Goal: Transaction & Acquisition: Book appointment/travel/reservation

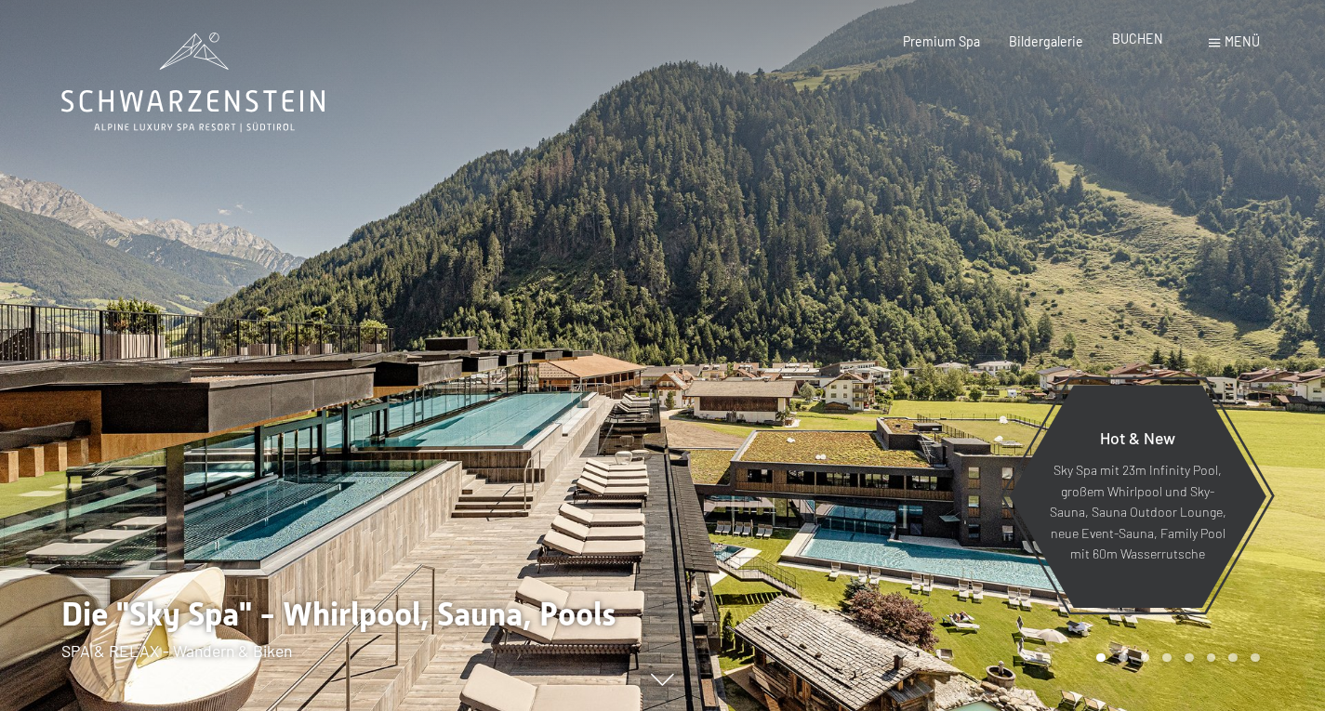
click at [1148, 39] on span "BUCHEN" at bounding box center [1137, 39] width 51 height 16
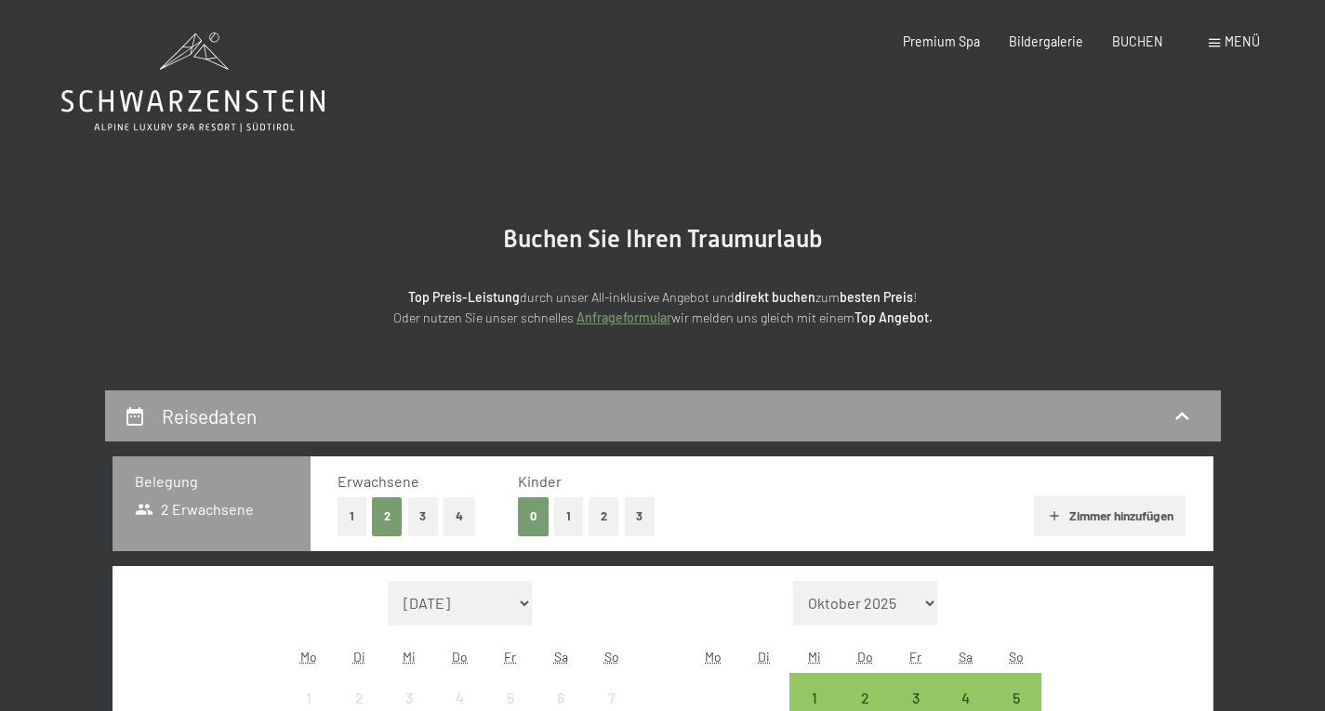
click at [1214, 51] on div "Buchen Anfragen Premium Spa Bildergalerie BUCHEN Menü DE IT EN Gutschein Bilder…" at bounding box center [1052, 42] width 414 height 19
click at [1215, 47] on div "Menü" at bounding box center [1234, 42] width 51 height 19
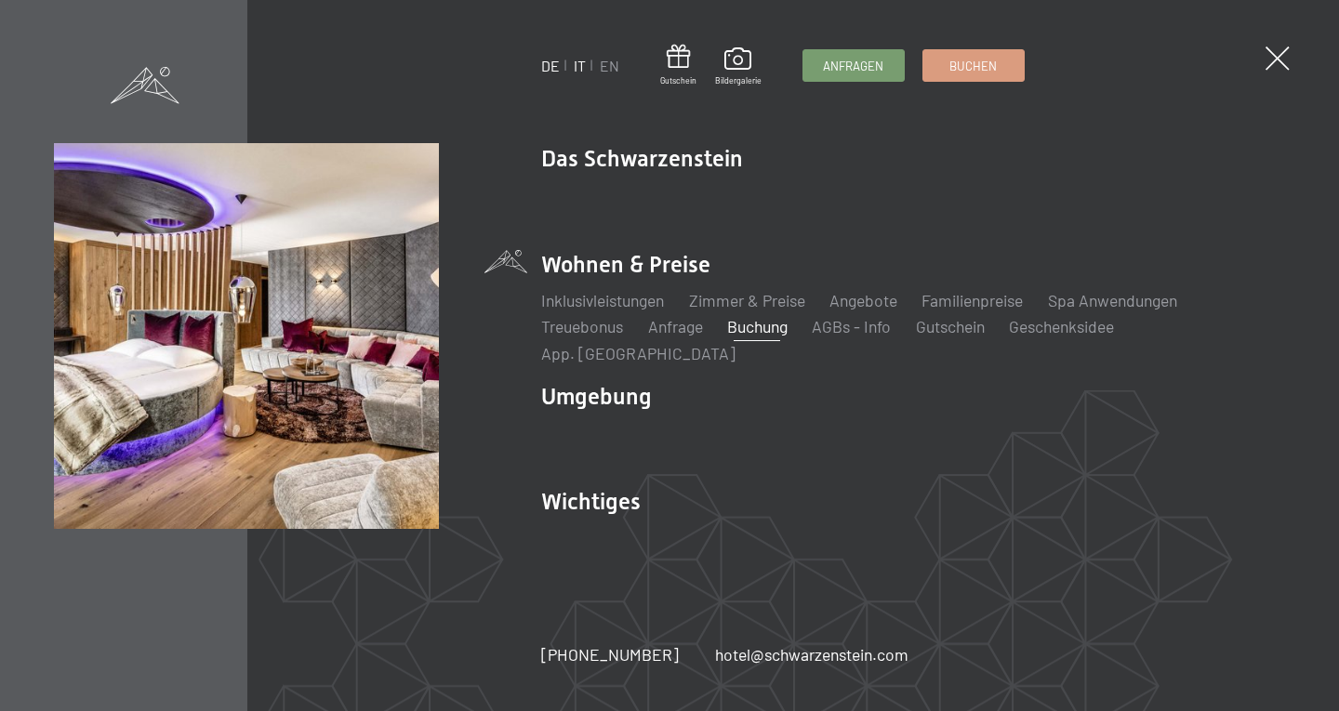
click at [575, 65] on link "IT" at bounding box center [580, 66] width 12 height 18
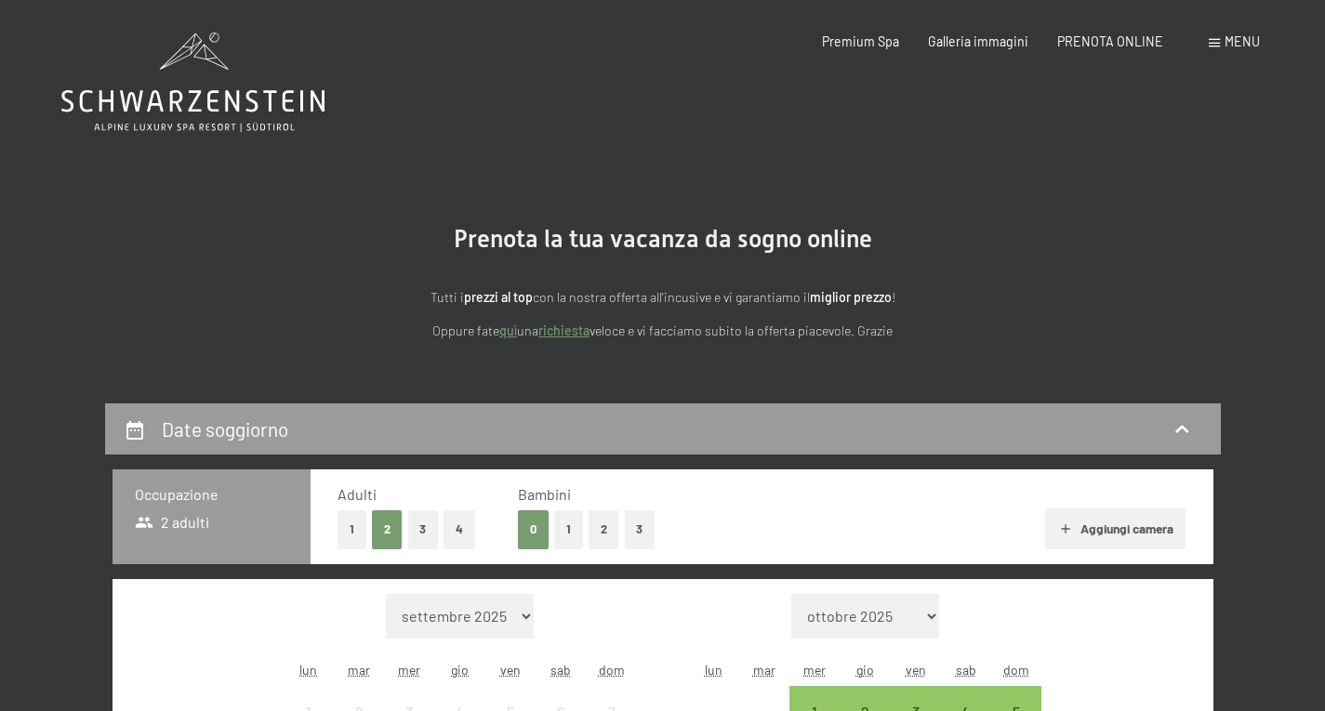
click at [192, 102] on icon at bounding box center [192, 83] width 263 height 100
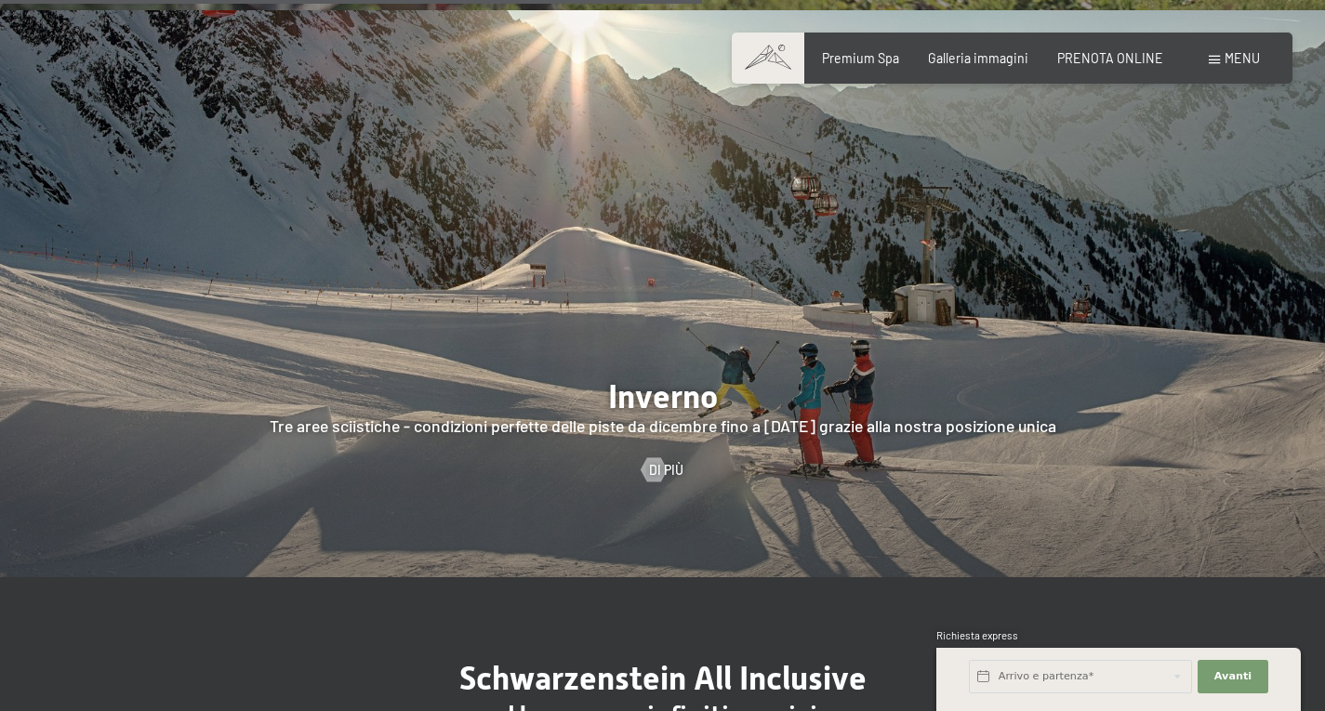
scroll to position [3720, 0]
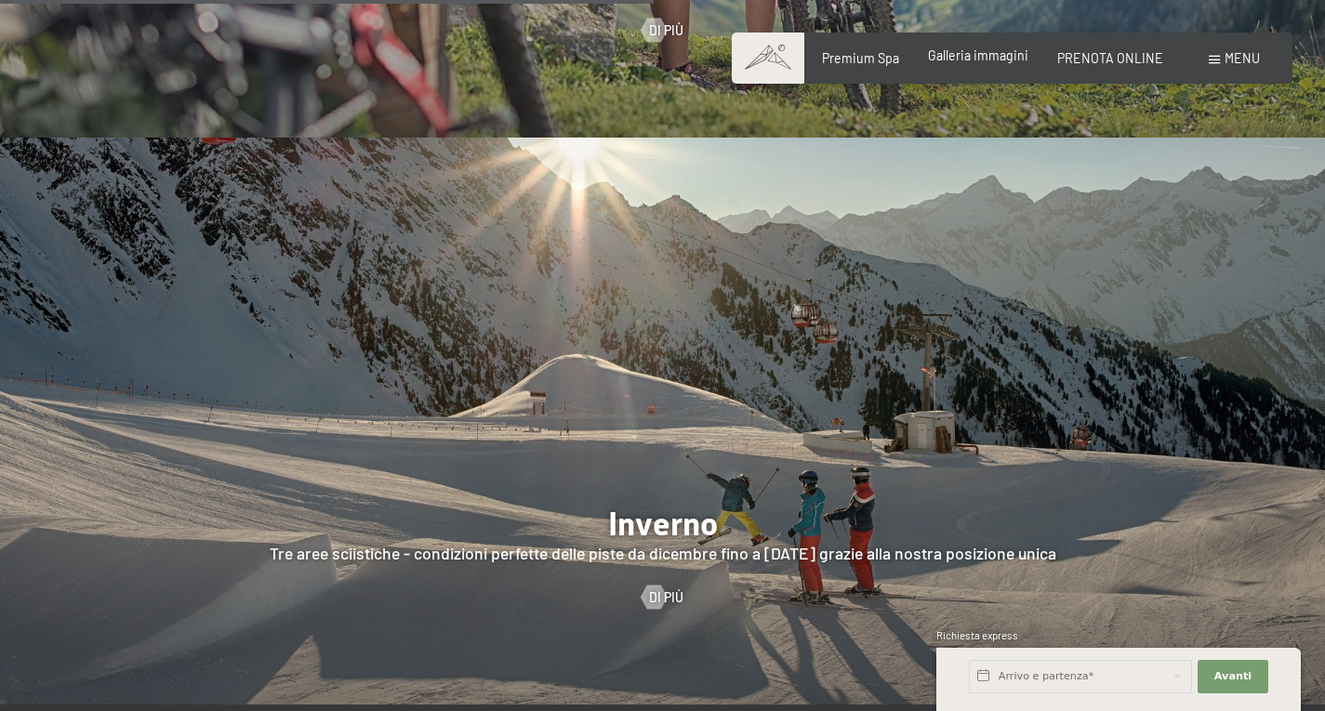
click at [973, 63] on div "Galleria immagini" at bounding box center [978, 55] width 100 height 19
click at [972, 59] on span "Galleria immagini" at bounding box center [978, 55] width 100 height 16
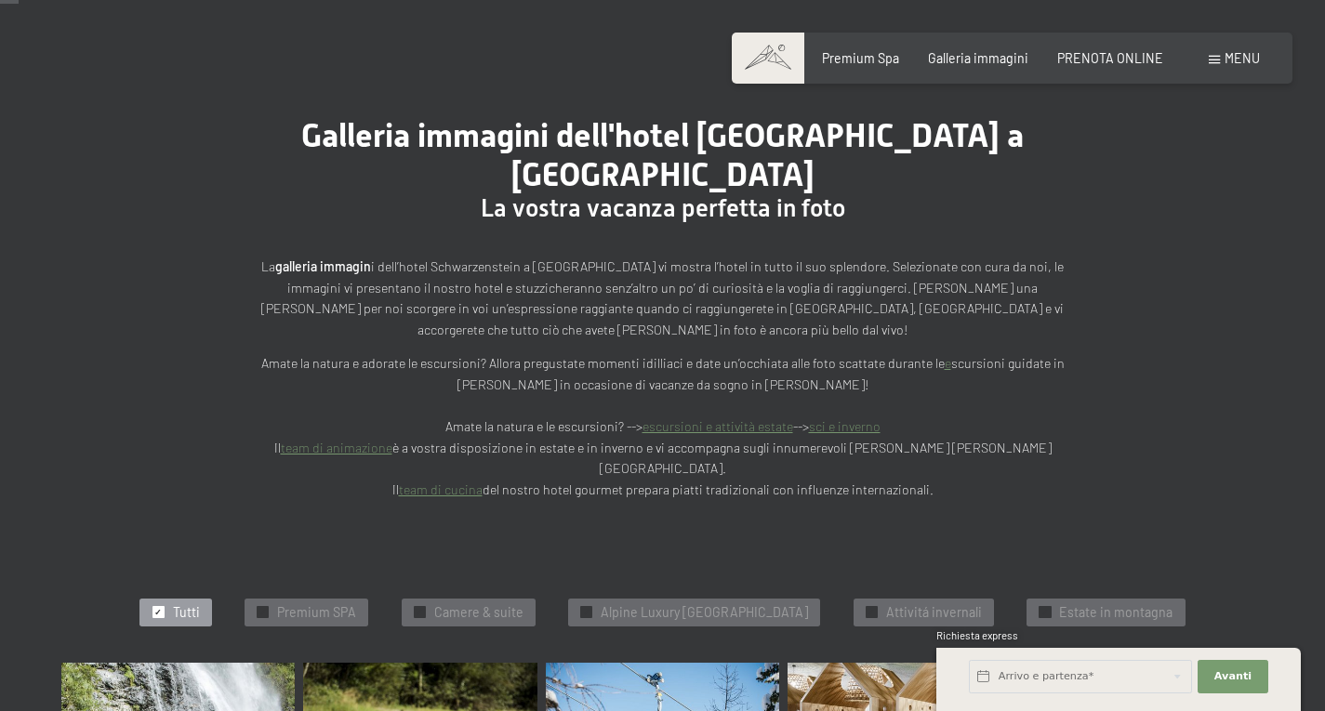
scroll to position [279, 0]
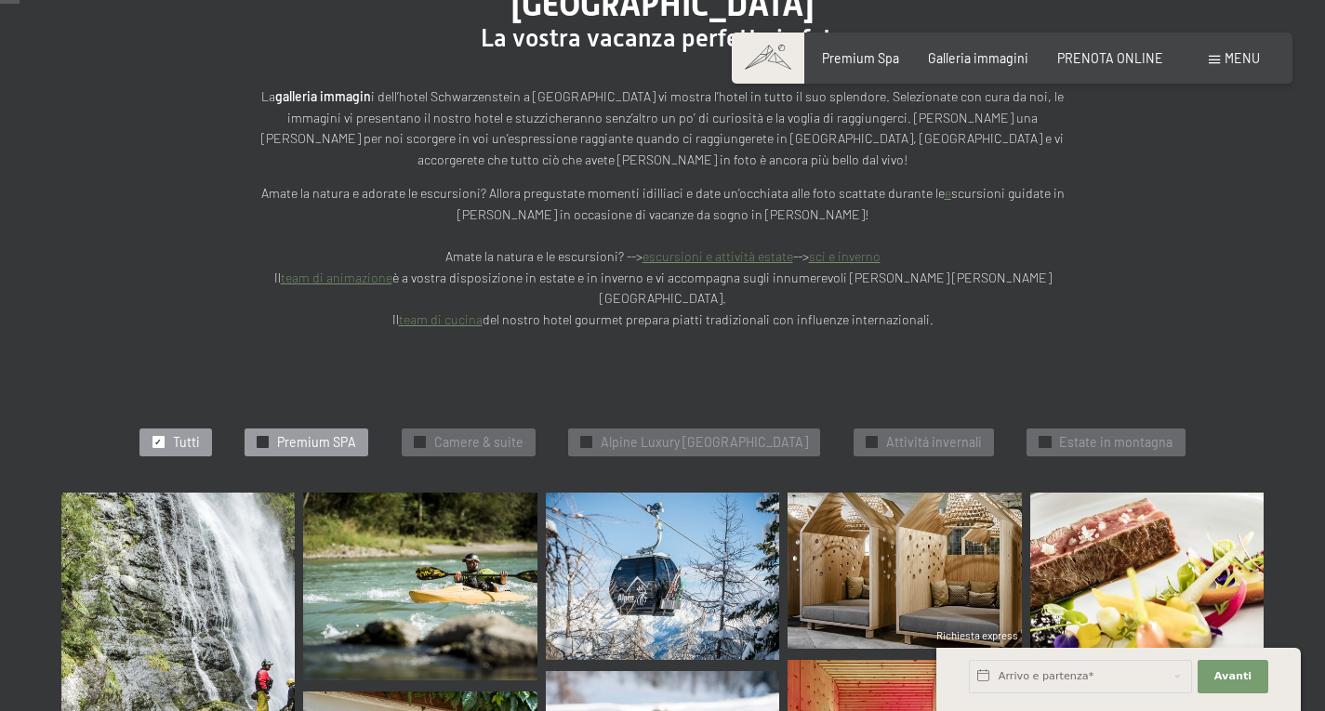
click at [284, 433] on span "Premium SPA" at bounding box center [316, 442] width 79 height 19
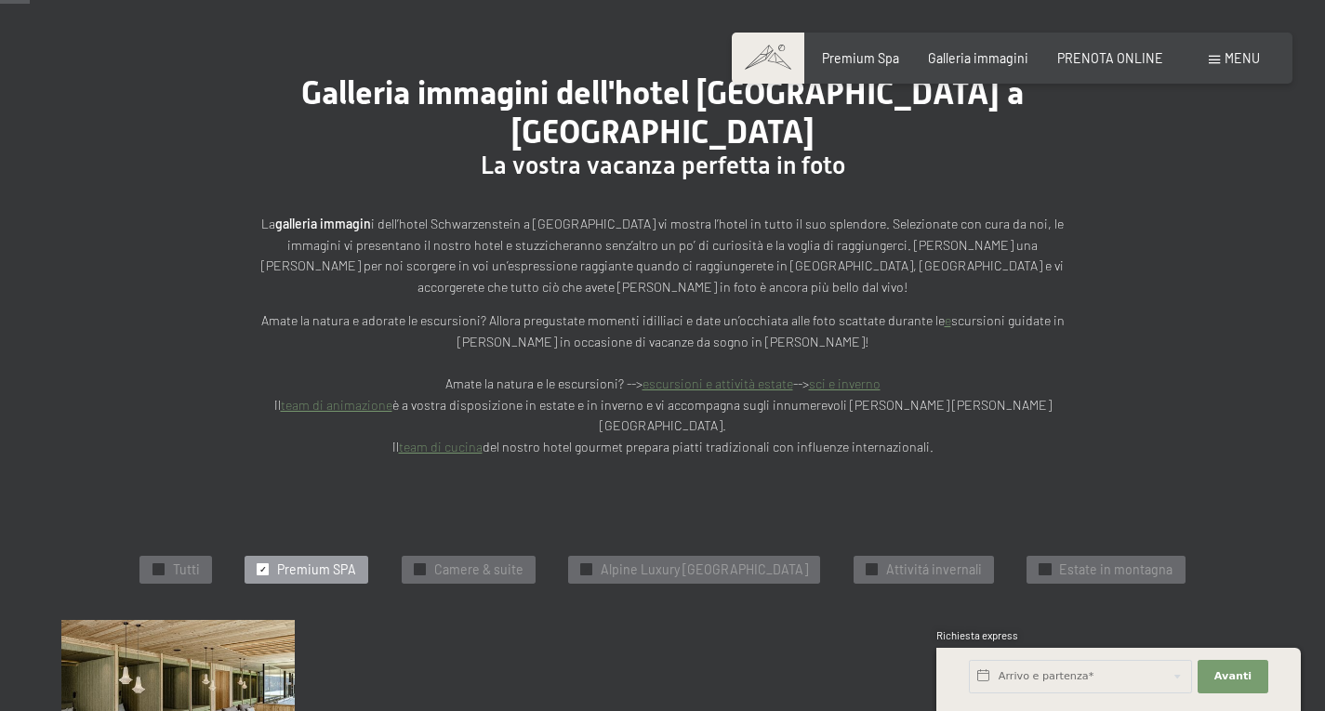
scroll to position [294, 0]
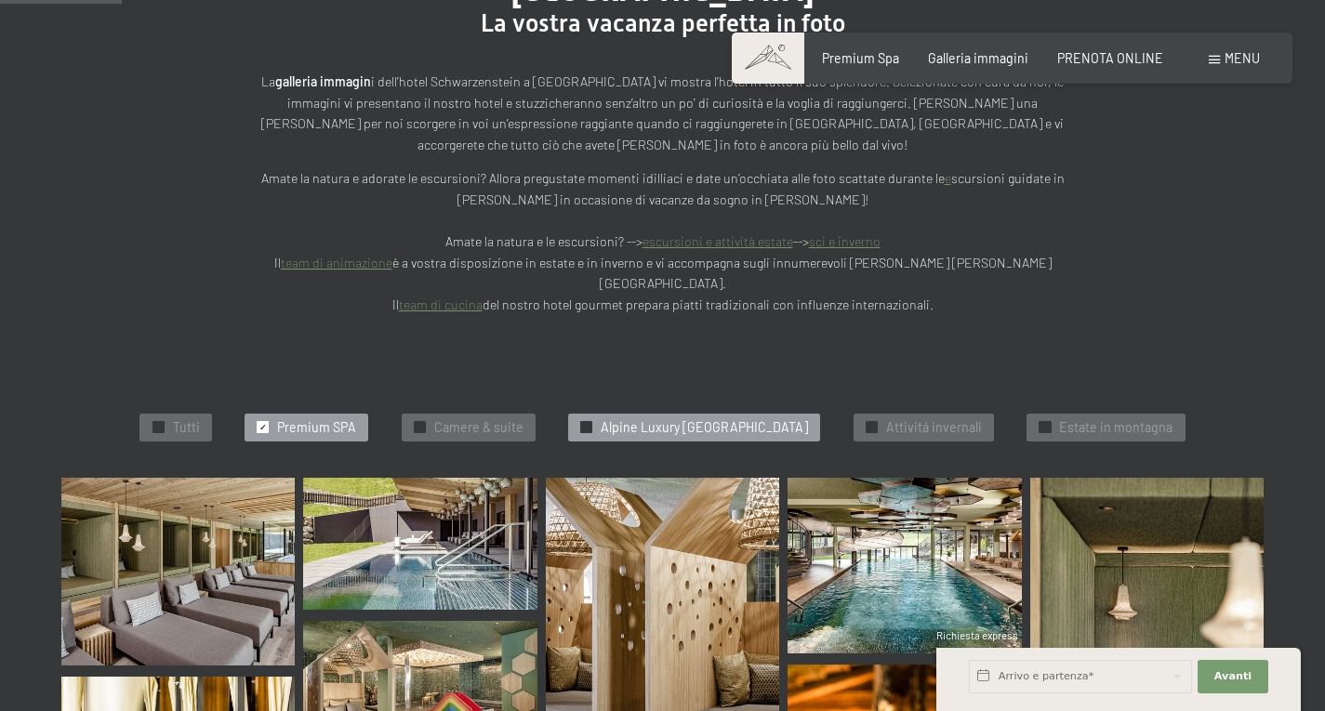
click at [735, 418] on span "Alpine Luxury SPA Resort Schwarzenstein" at bounding box center [704, 427] width 207 height 19
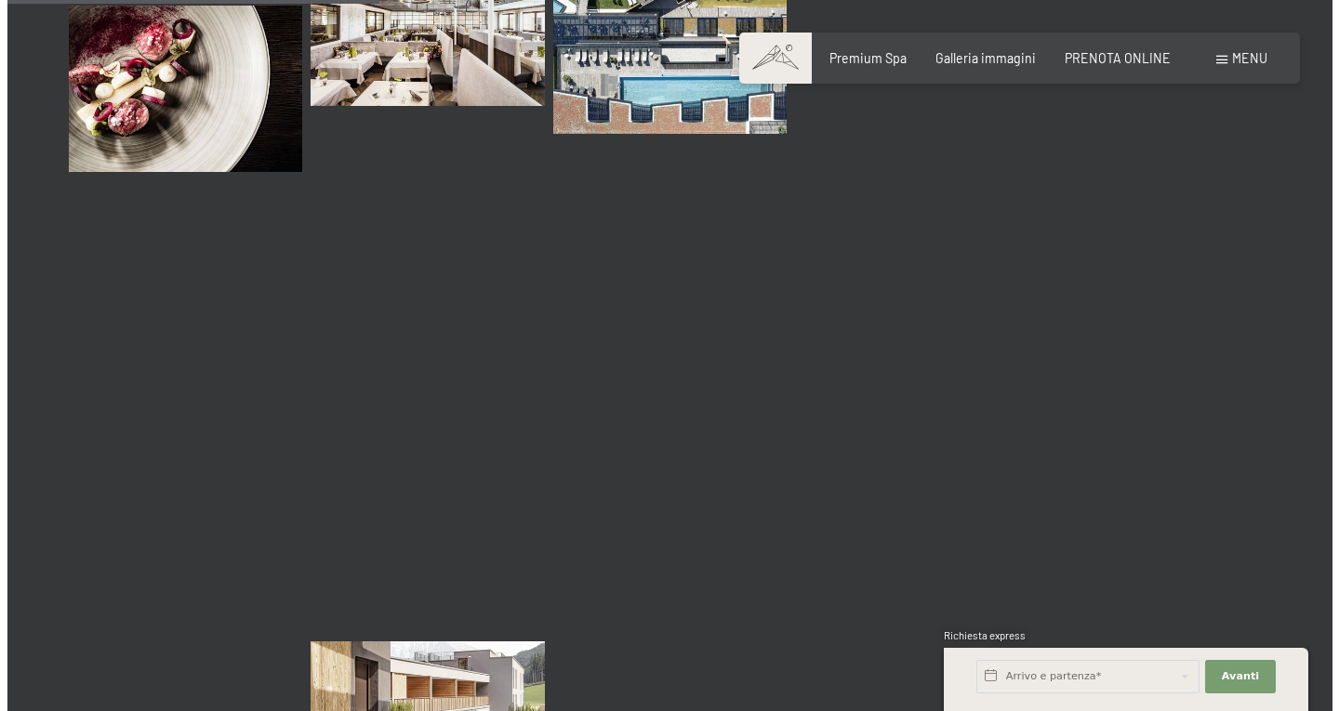
scroll to position [759, 0]
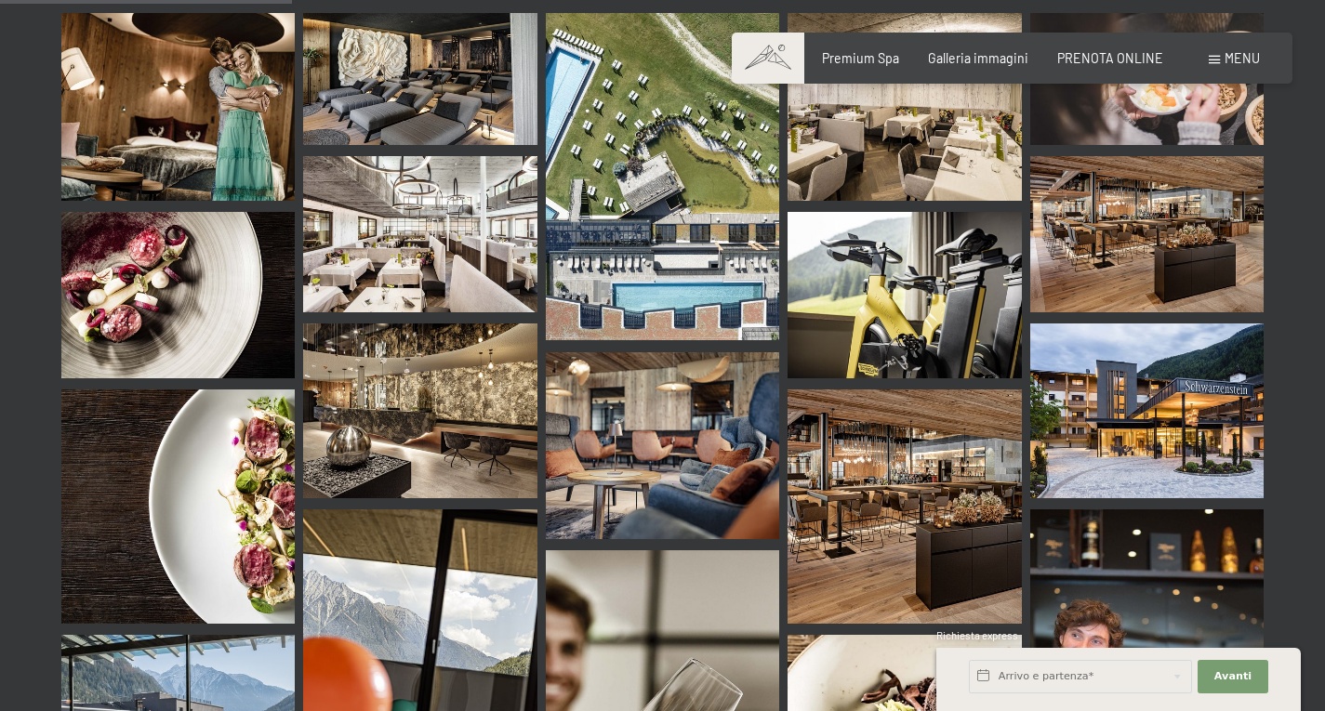
click at [1226, 60] on span "Menu" at bounding box center [1242, 58] width 35 height 16
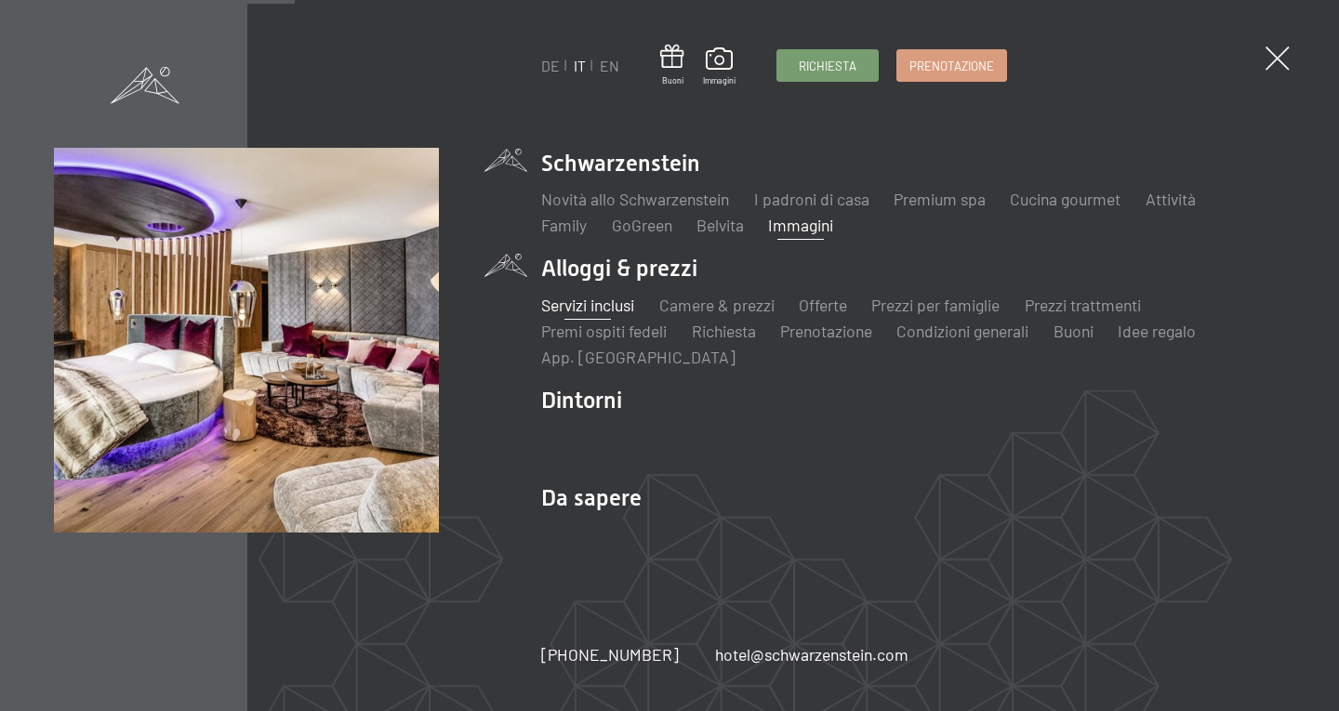
click at [594, 311] on link "Servizi inclusi" at bounding box center [587, 305] width 93 height 20
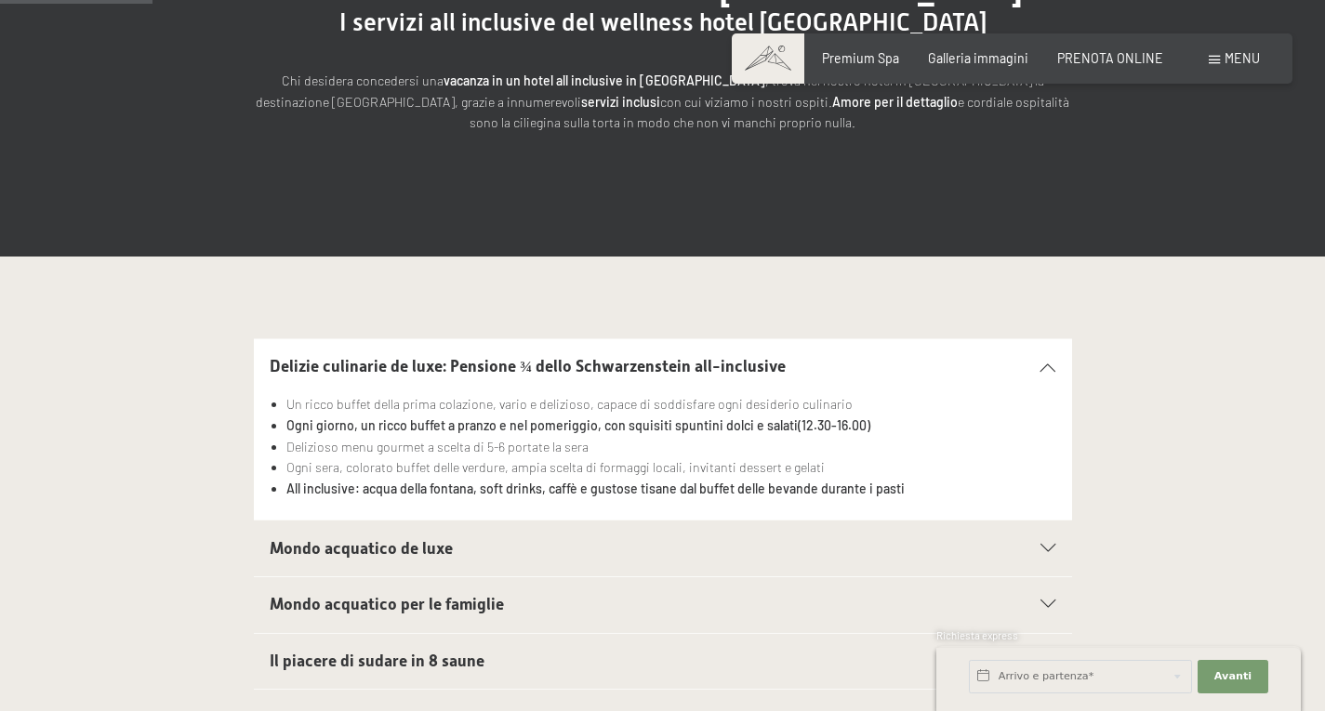
scroll to position [372, 0]
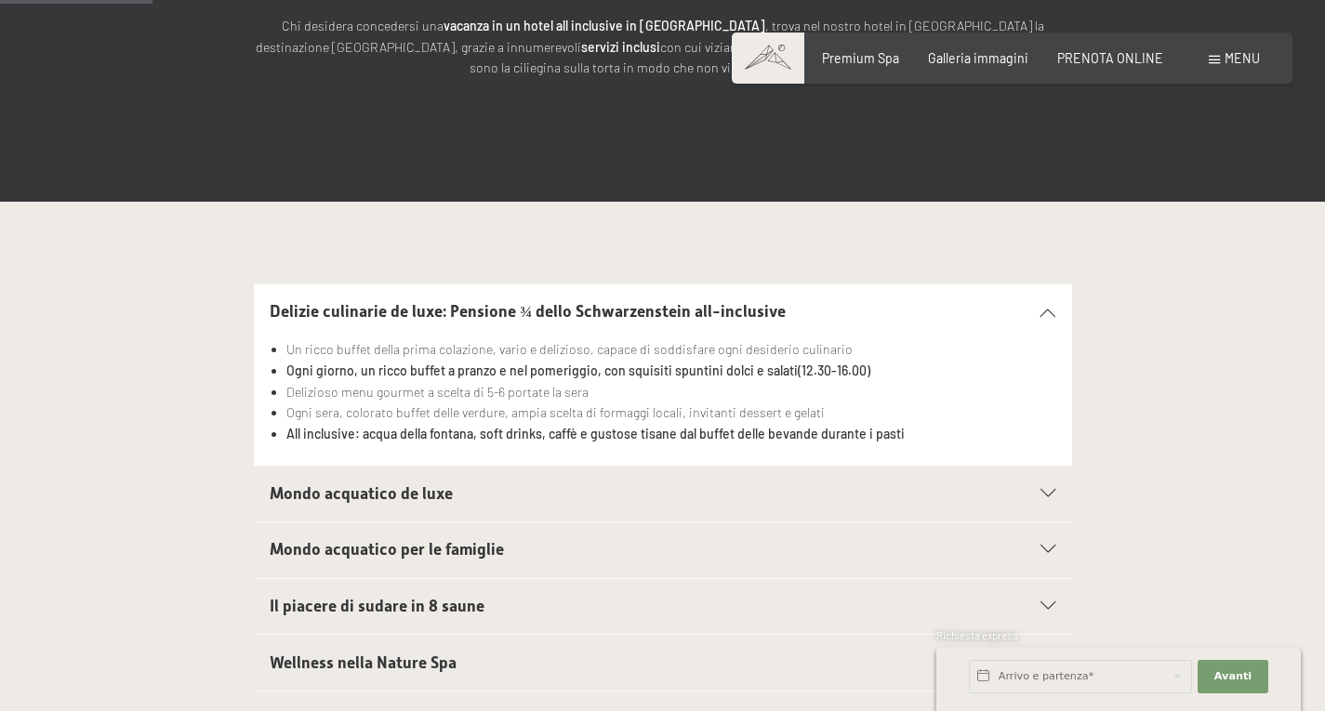
click at [1048, 485] on div "Mondo acquatico de luxe" at bounding box center [663, 494] width 786 height 56
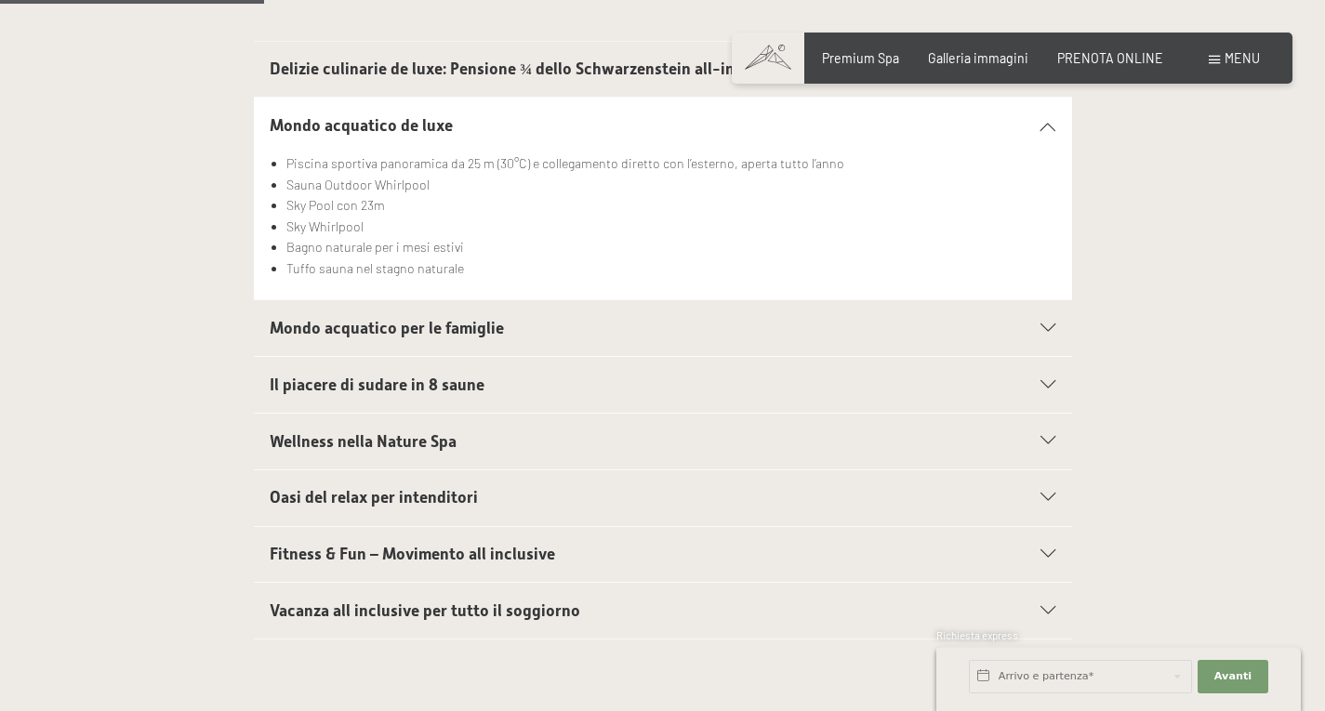
scroll to position [651, 0]
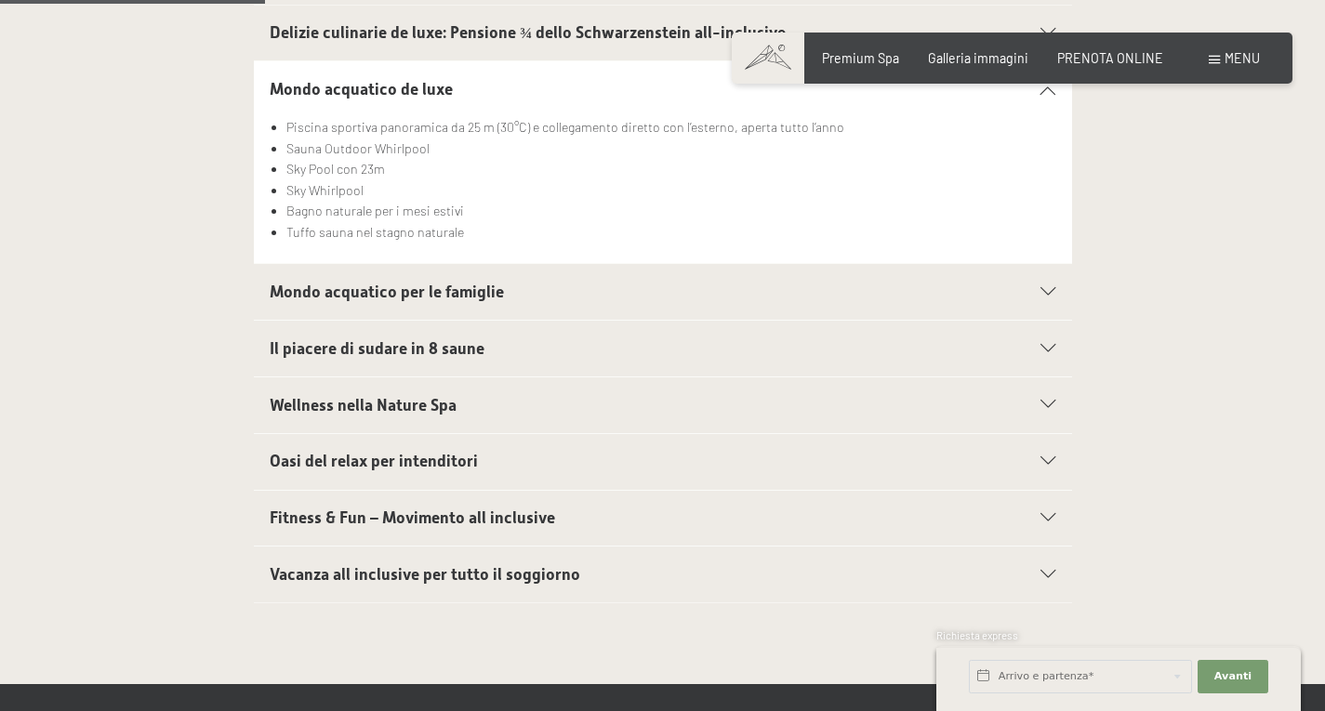
click at [1052, 292] on icon at bounding box center [1048, 292] width 15 height 8
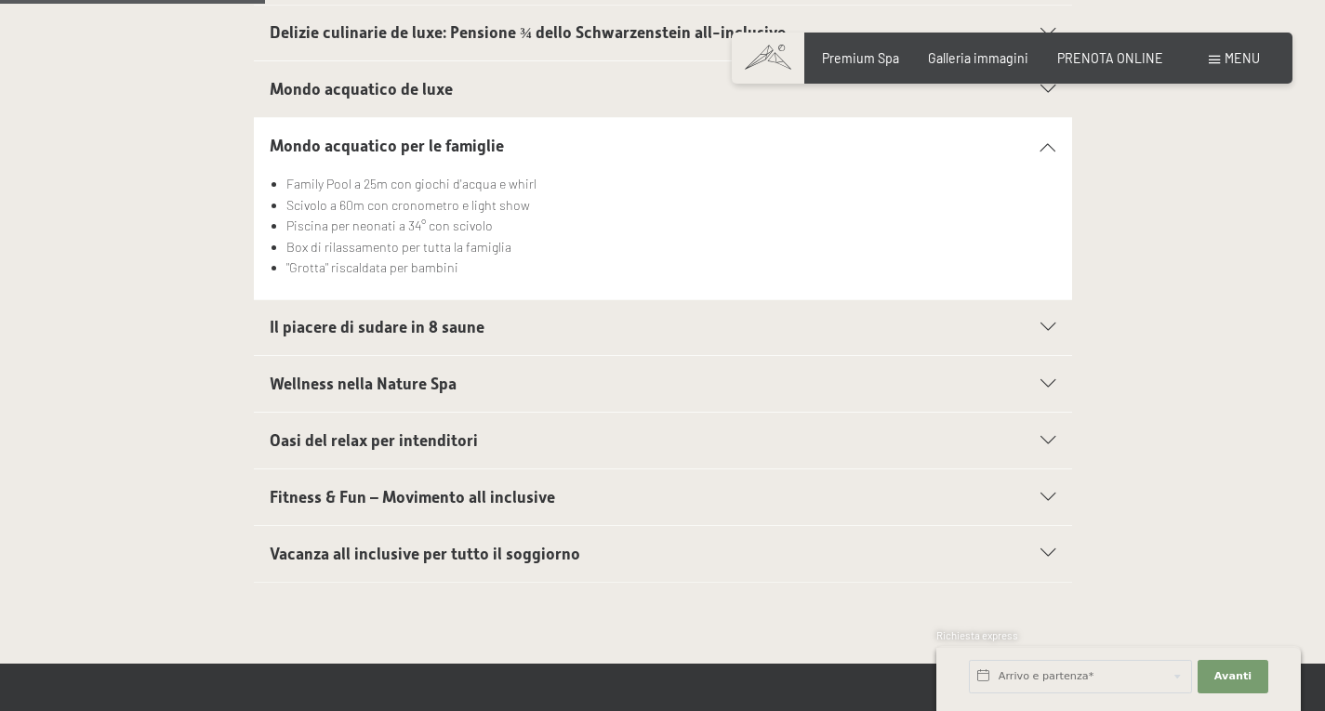
click at [1034, 326] on div at bounding box center [1037, 328] width 35 height 8
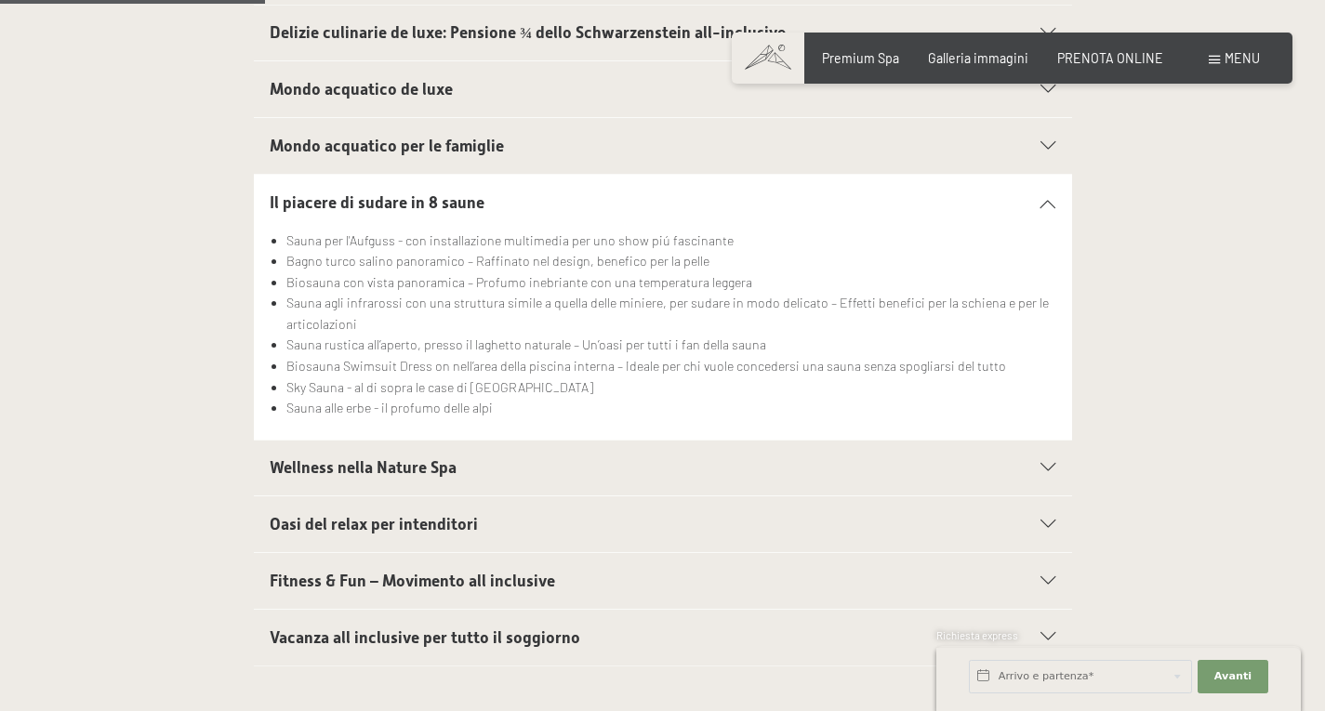
click at [1041, 471] on icon at bounding box center [1048, 468] width 15 height 8
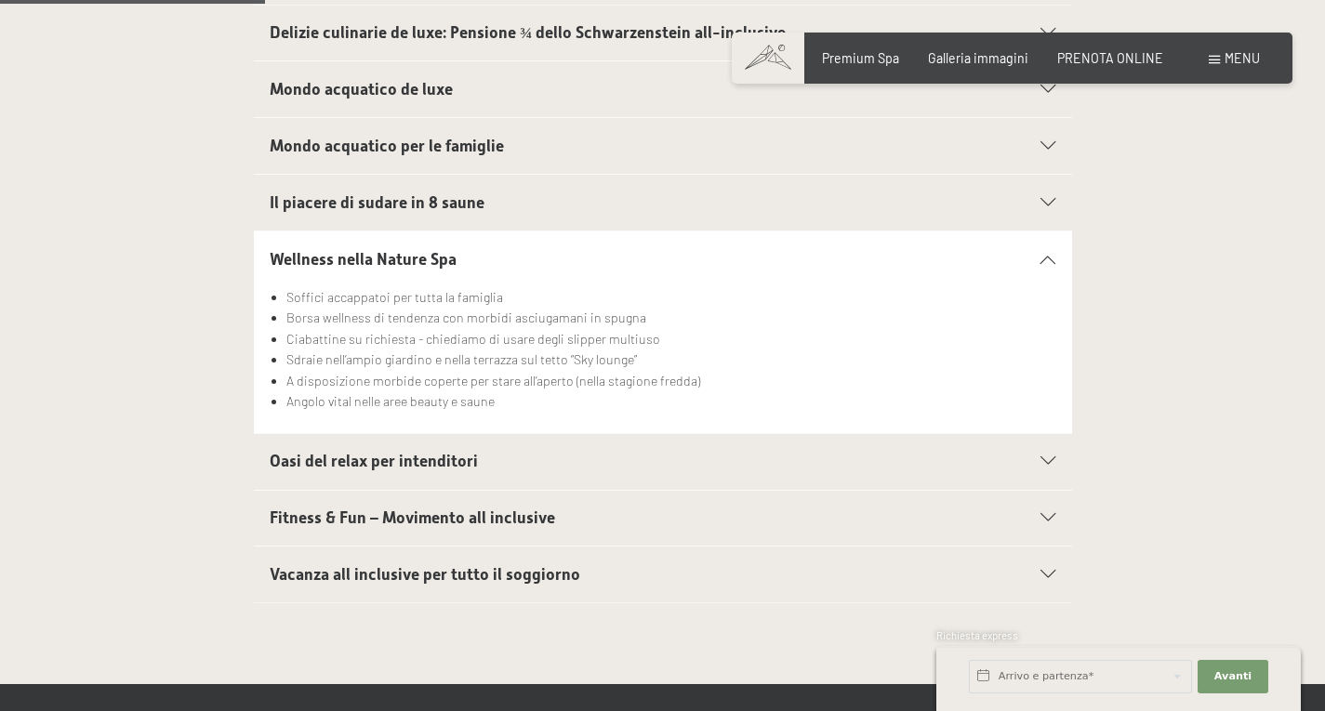
click at [398, 465] on span "Oasi del relax per intenditori" at bounding box center [374, 461] width 208 height 19
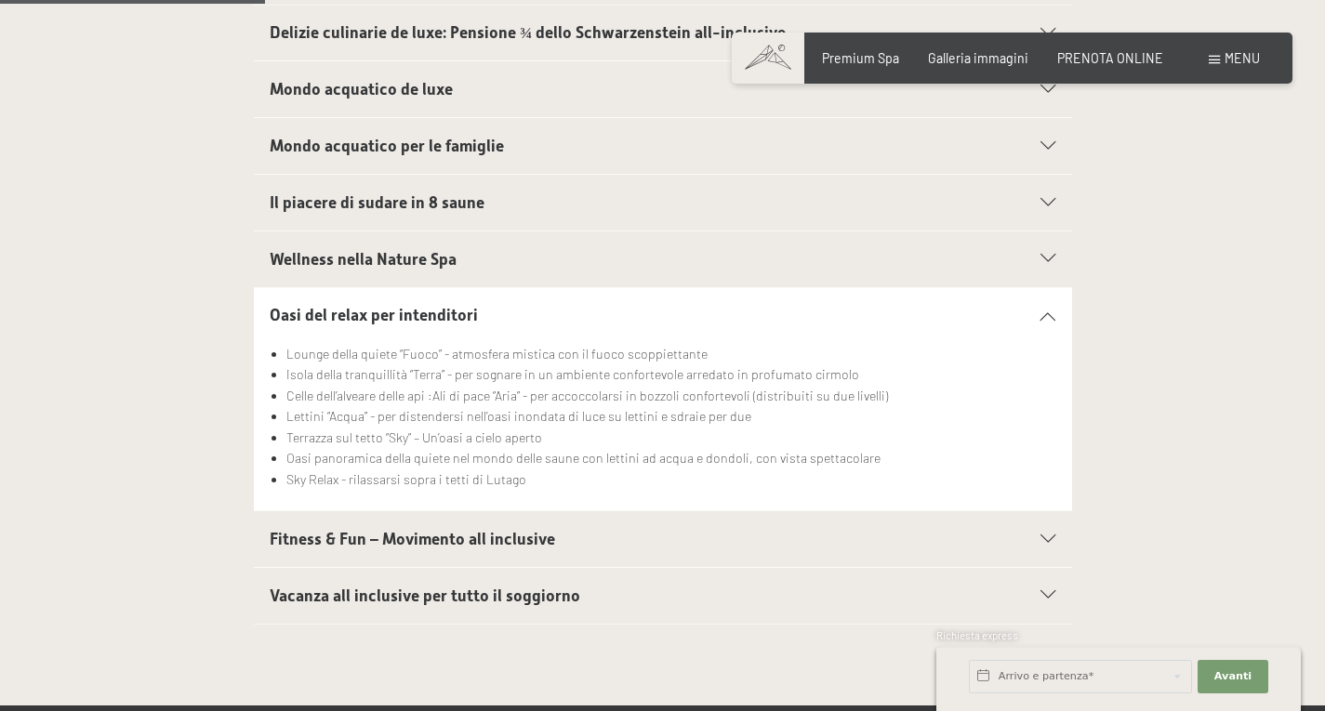
click at [490, 535] on span "Fitness & Fun – Movimento all inclusive" at bounding box center [412, 539] width 285 height 19
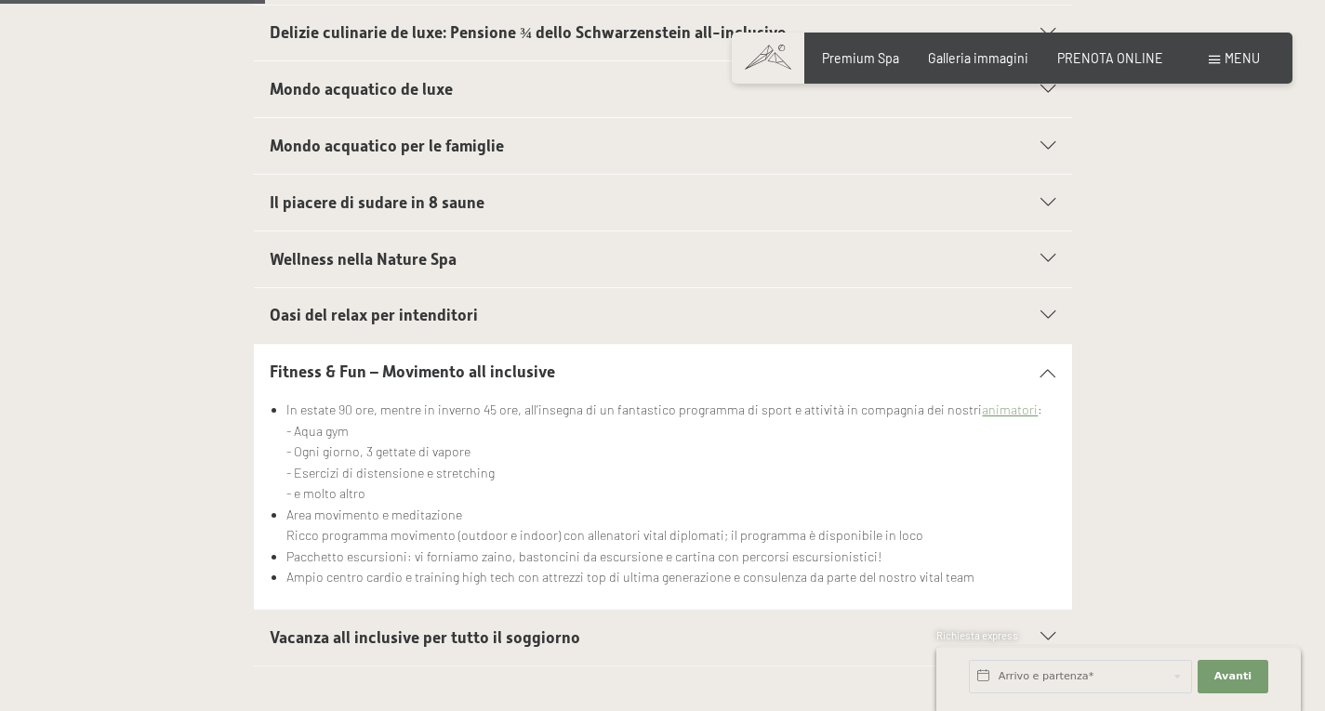
click at [396, 642] on span "Vacanza all inclusive per tutto il soggiorno" at bounding box center [425, 638] width 311 height 19
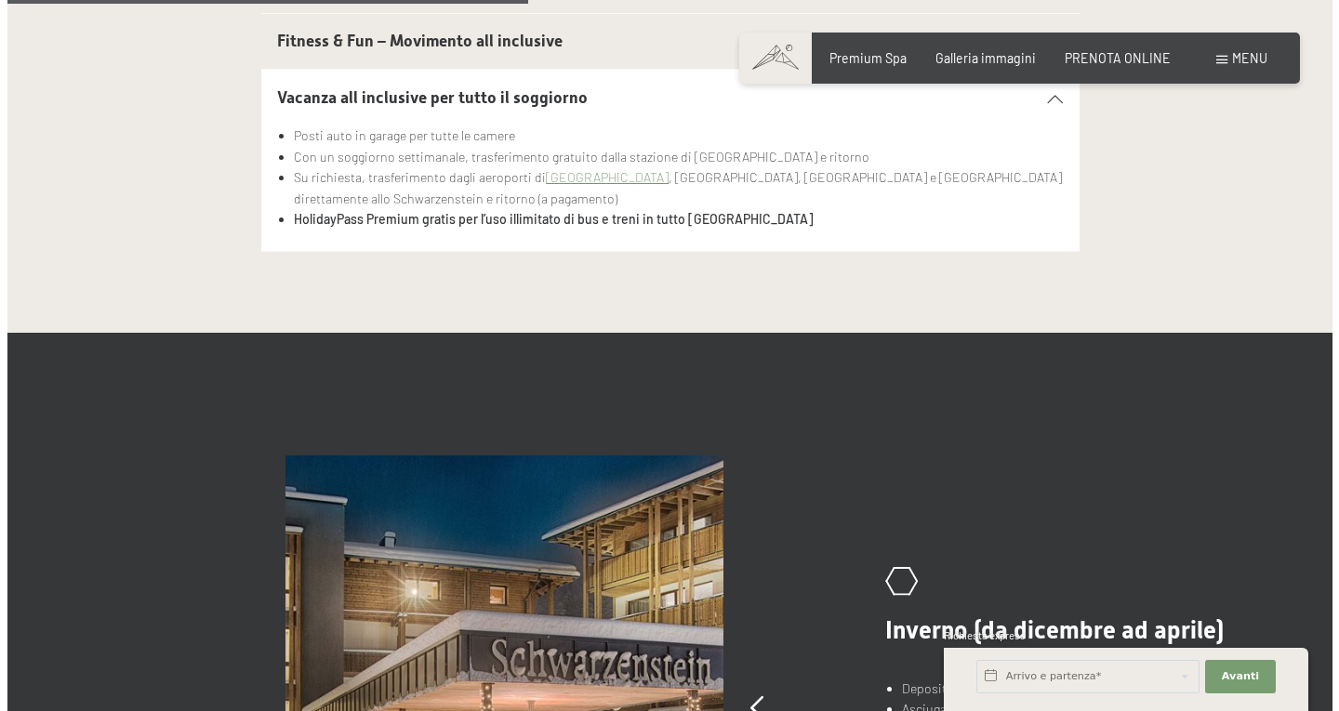
scroll to position [837, 0]
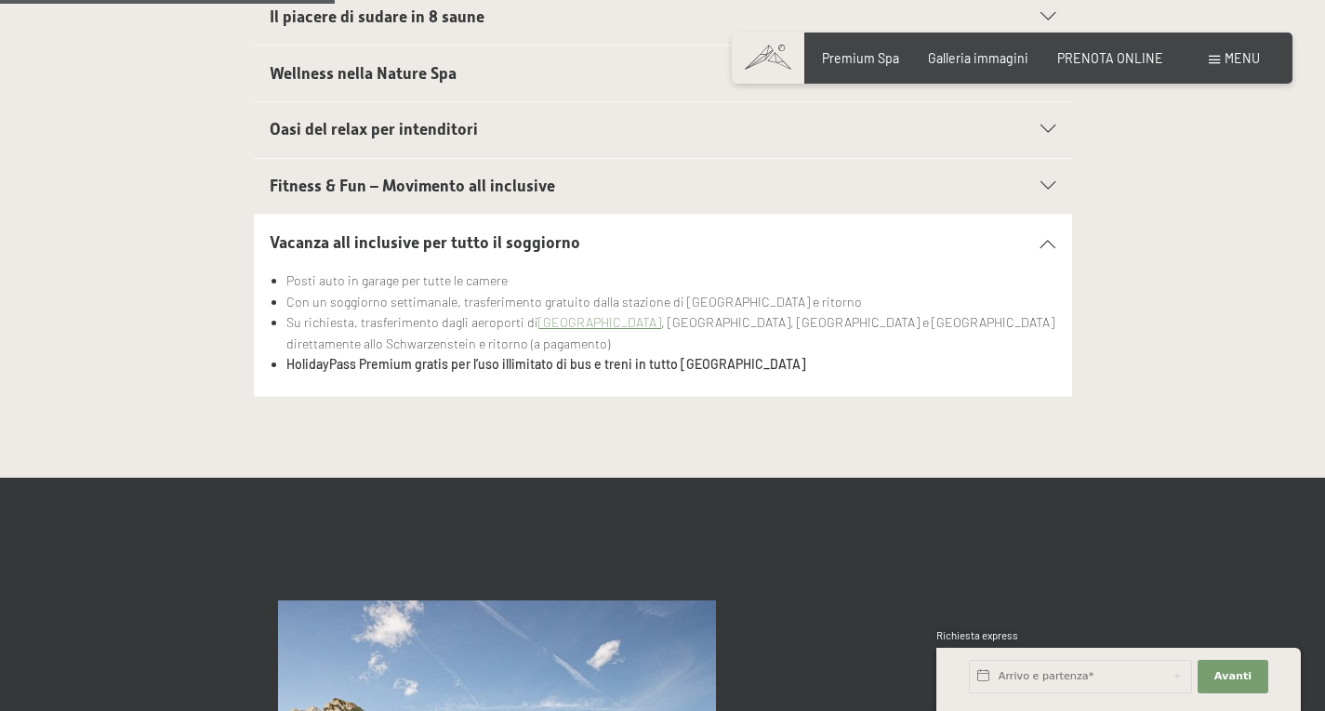
click at [1240, 55] on span "Menu" at bounding box center [1242, 58] width 35 height 16
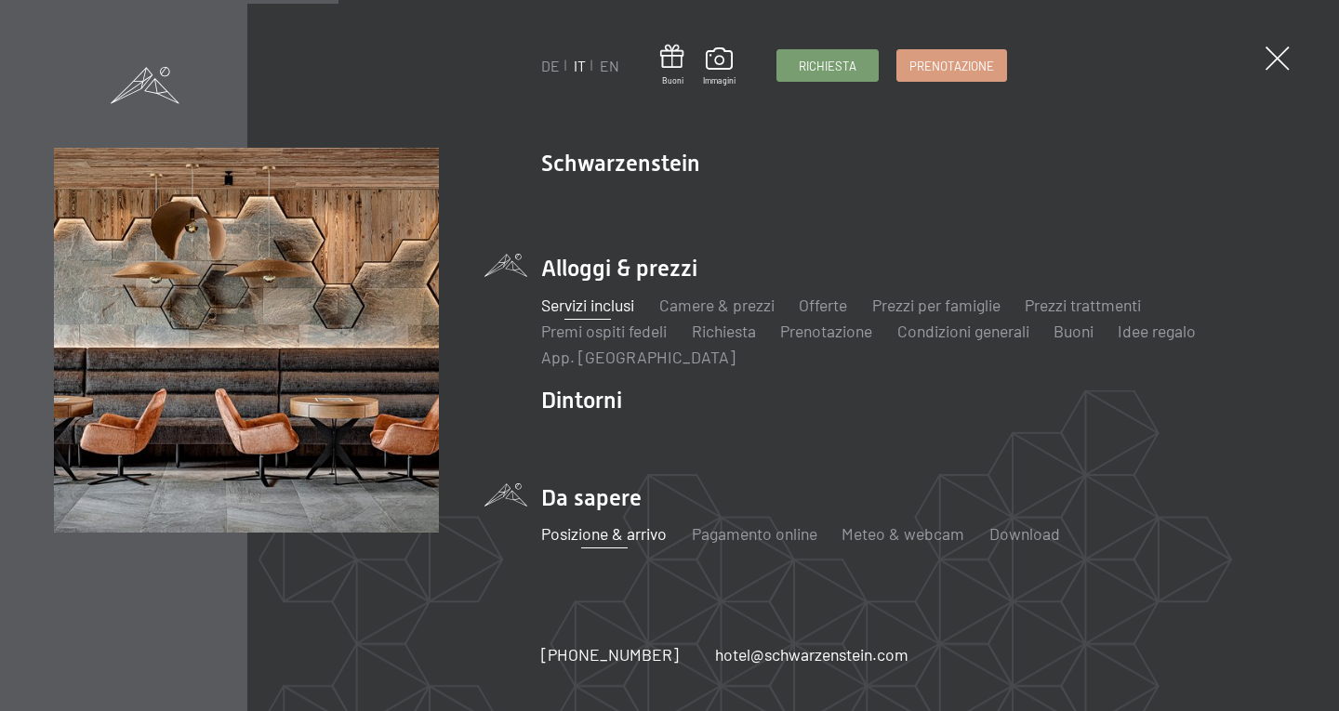
click at [590, 536] on link "Posizione & arrivo" at bounding box center [604, 534] width 126 height 20
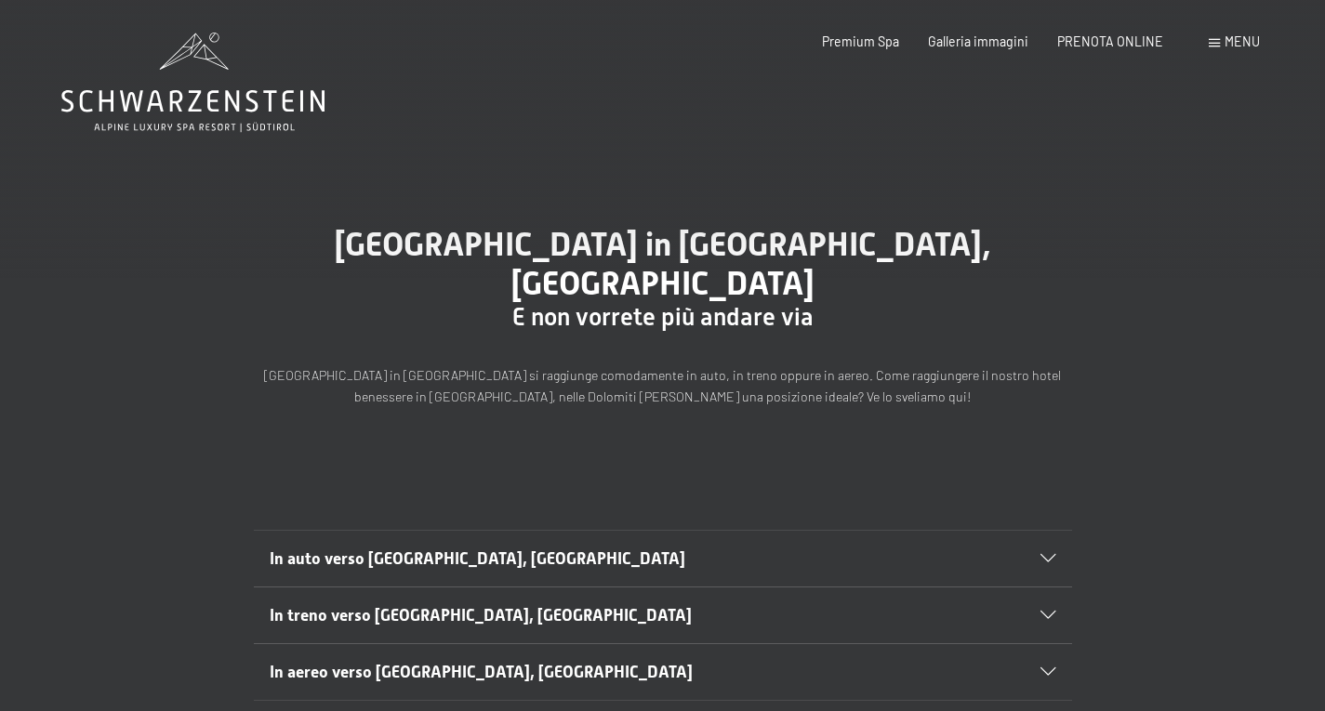
click at [1049, 531] on div "In auto verso [GEOGRAPHIC_DATA], [GEOGRAPHIC_DATA]" at bounding box center [663, 559] width 786 height 56
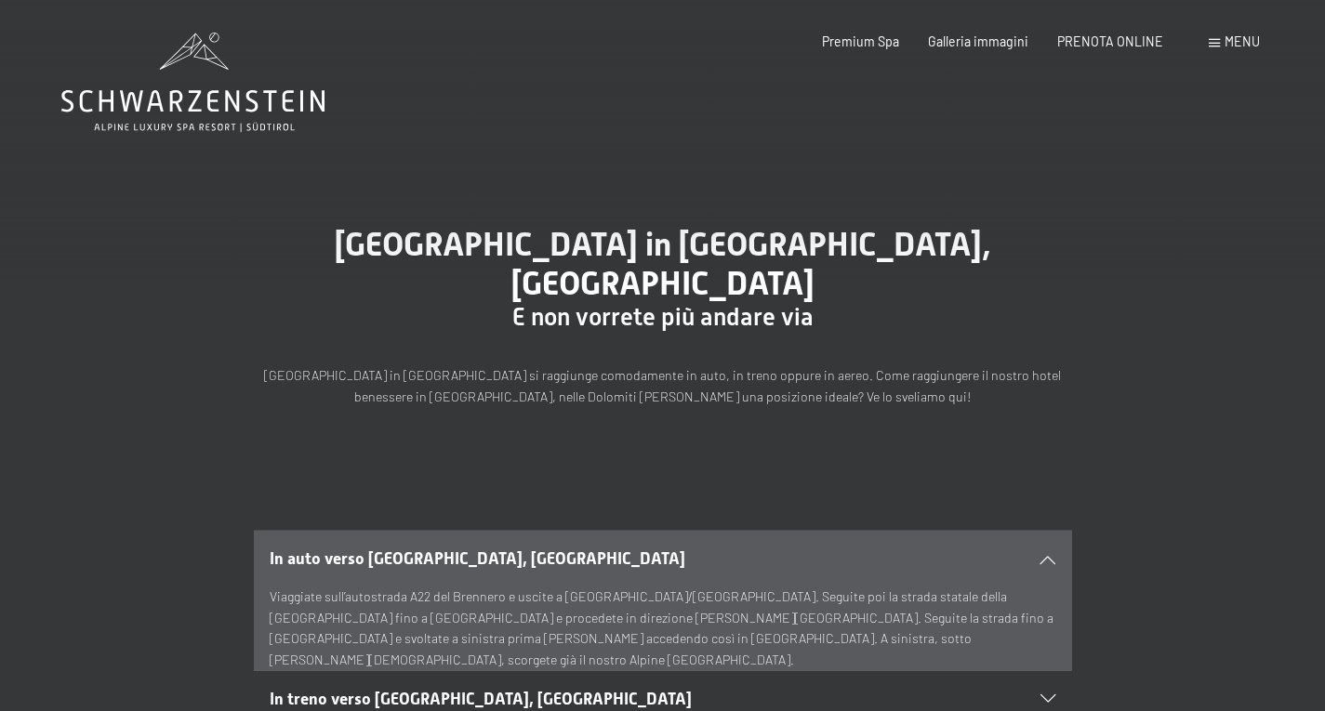
click at [1232, 39] on span "Menu" at bounding box center [1242, 41] width 35 height 16
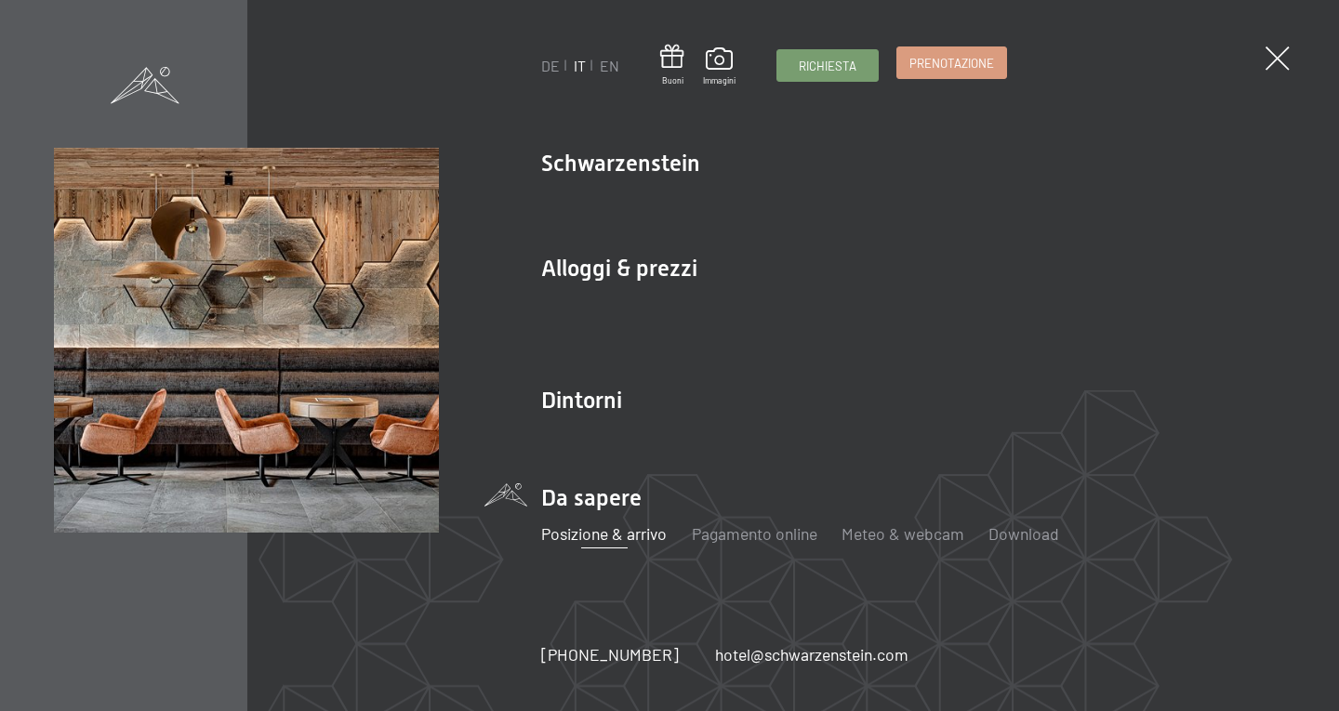
click at [995, 61] on link "Prenotazione" at bounding box center [951, 62] width 109 height 31
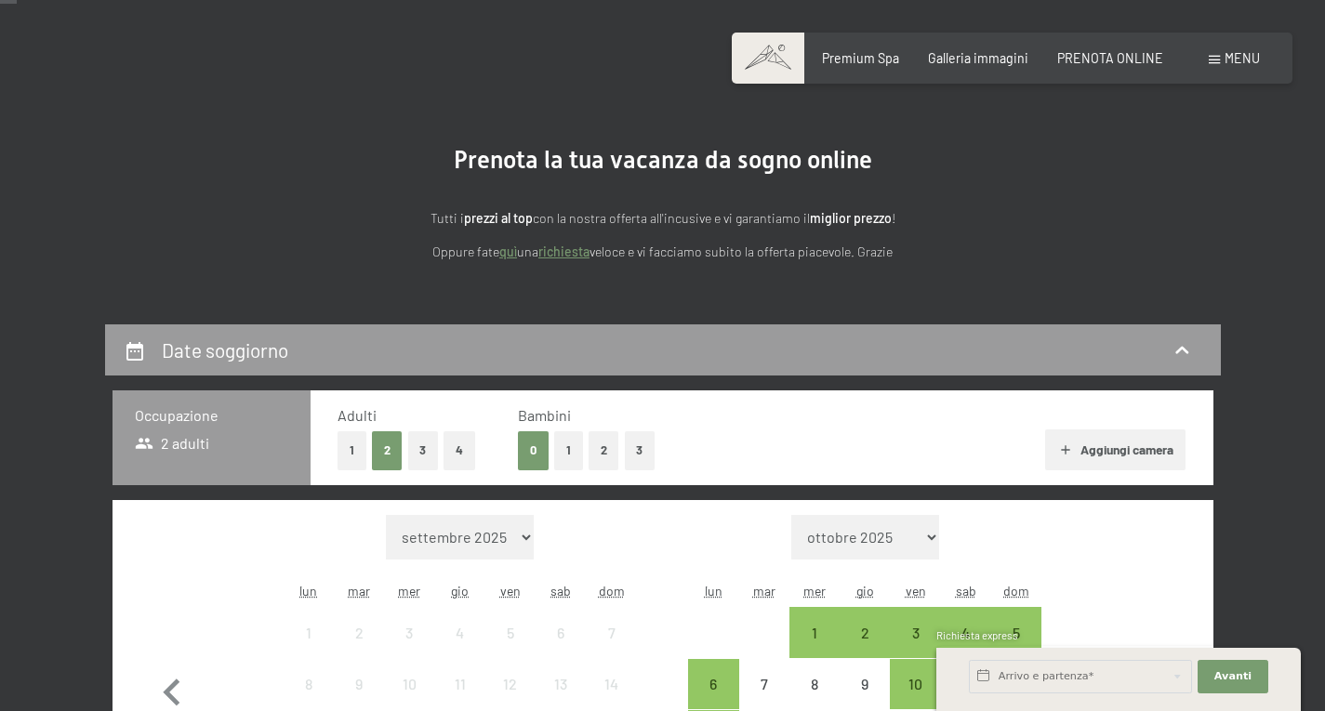
scroll to position [186, 0]
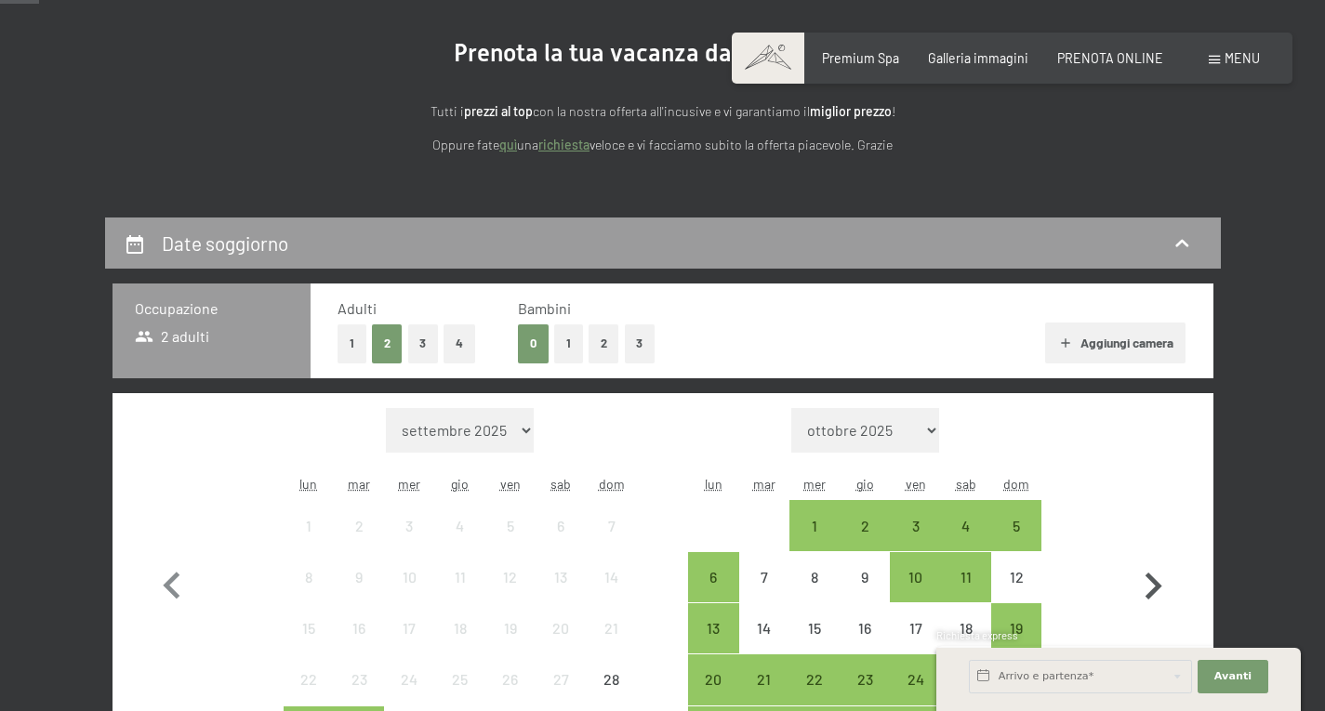
click at [1176, 230] on div "Date soggiorno" at bounding box center [663, 243] width 1079 height 27
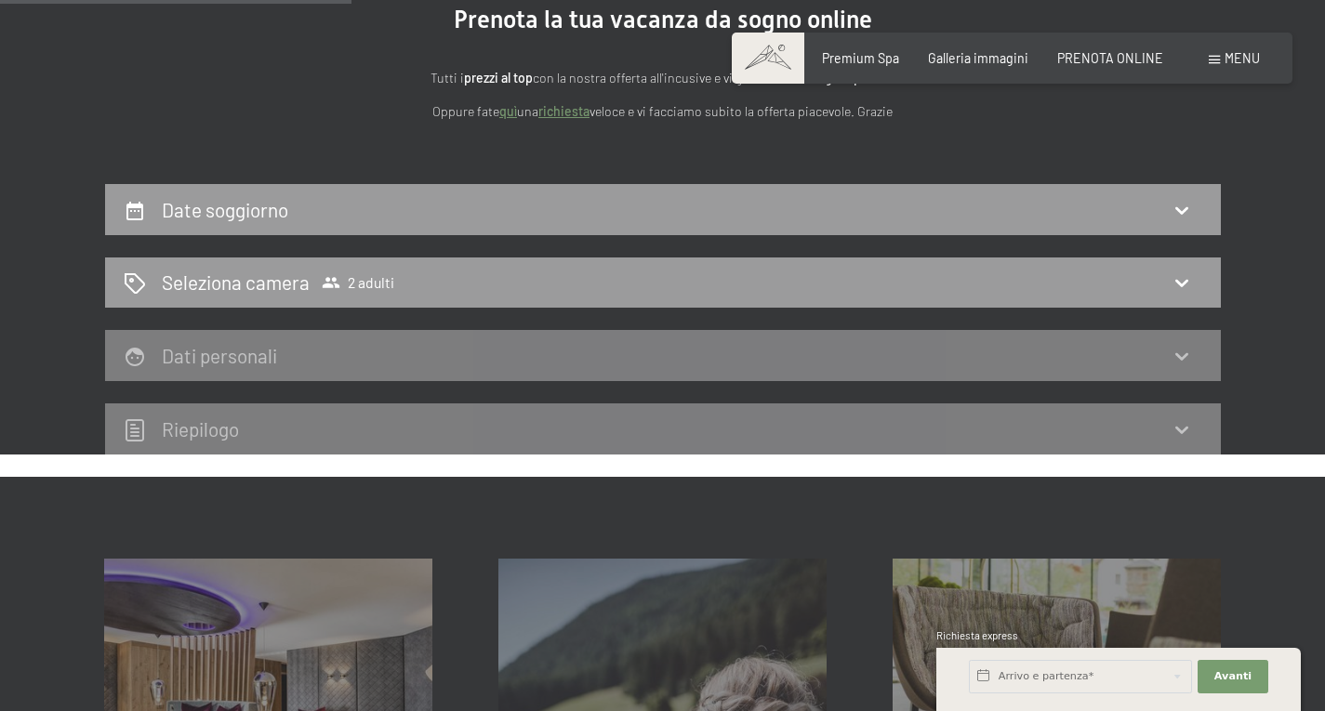
scroll to position [218, 0]
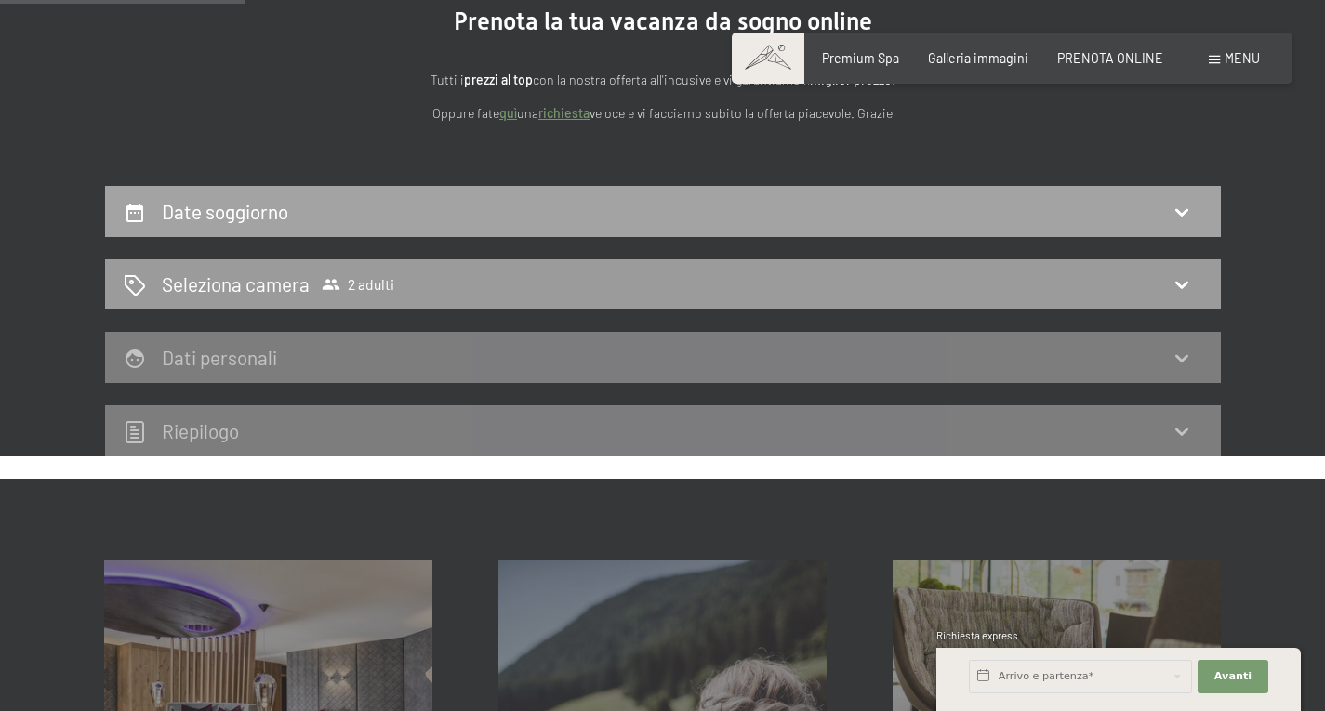
click at [1200, 211] on div "Date soggiorno" at bounding box center [663, 211] width 1079 height 27
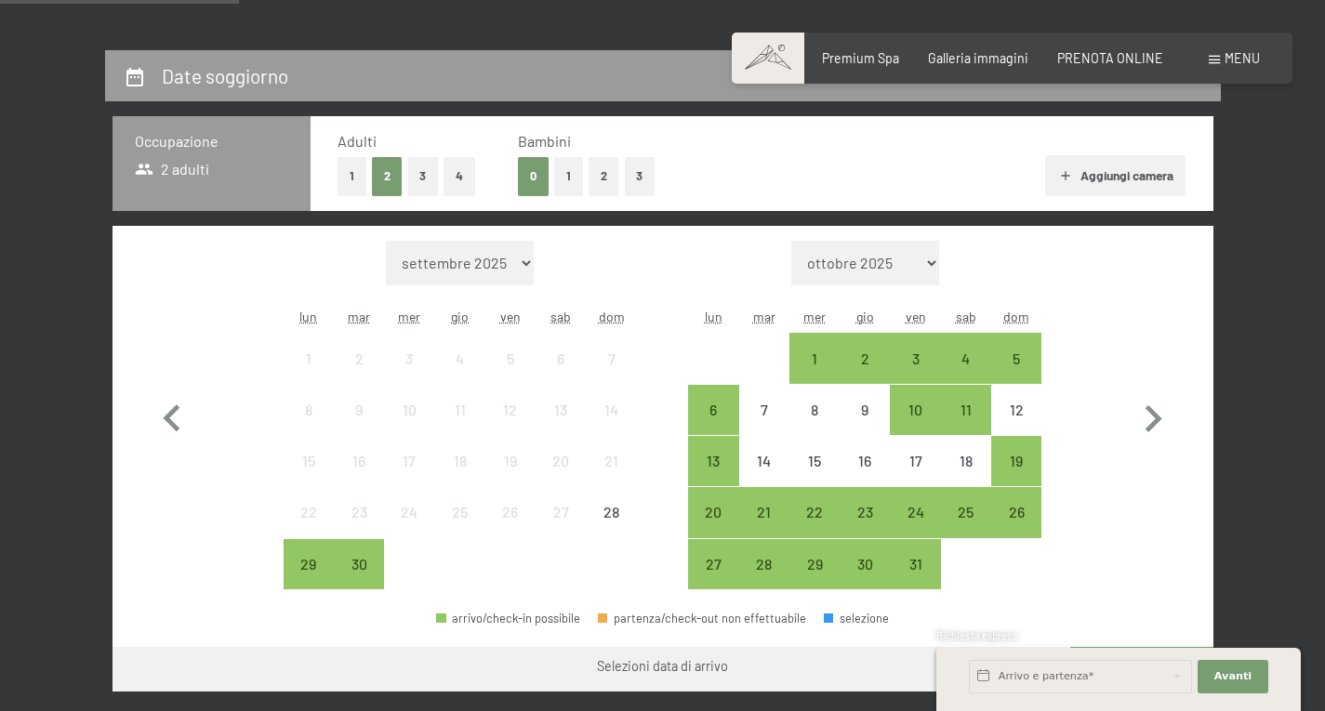
scroll to position [497, 0]
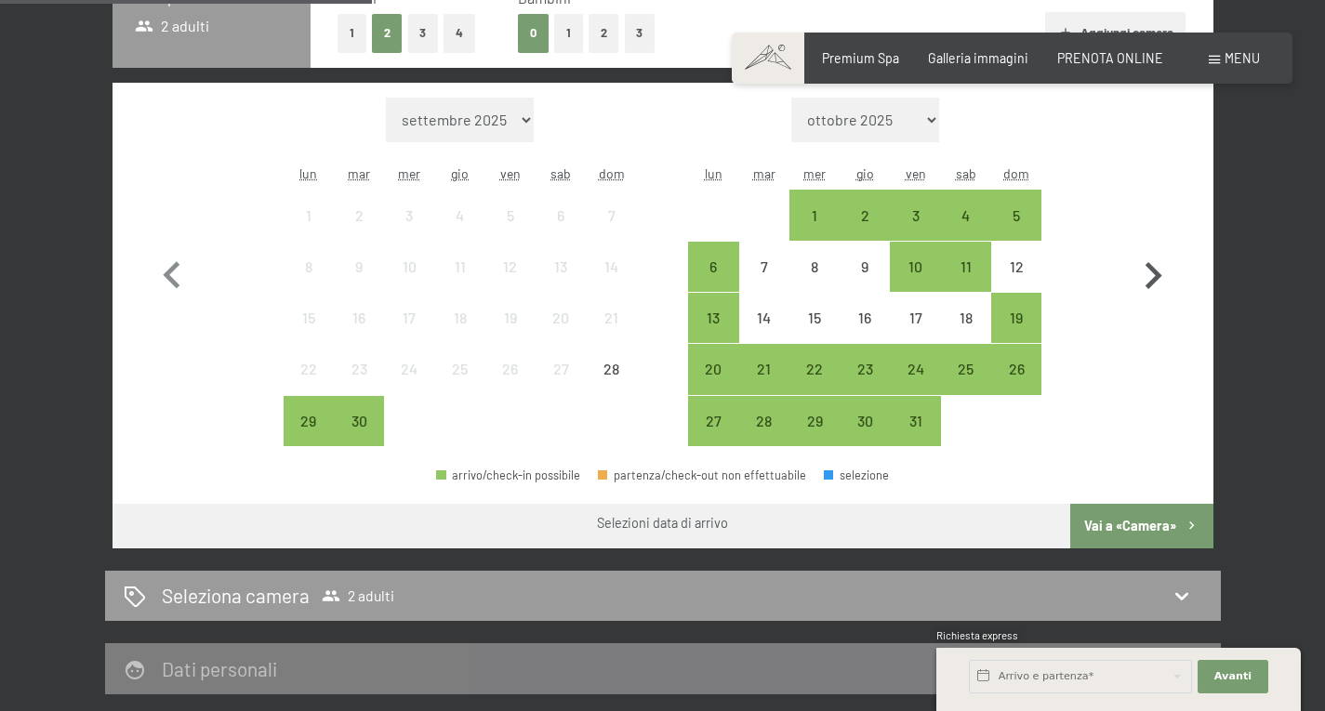
click at [1156, 282] on icon "button" at bounding box center [1154, 275] width 17 height 27
select select "[DATE]"
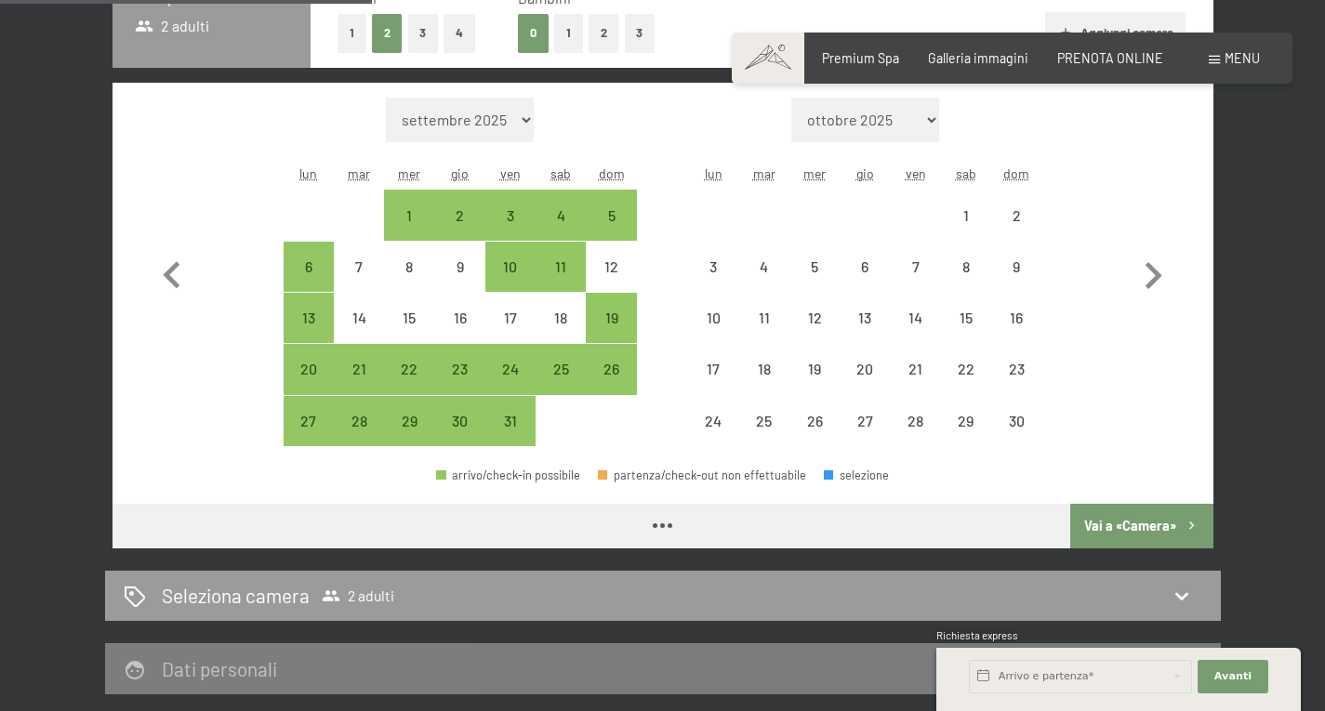
select select "[DATE]"
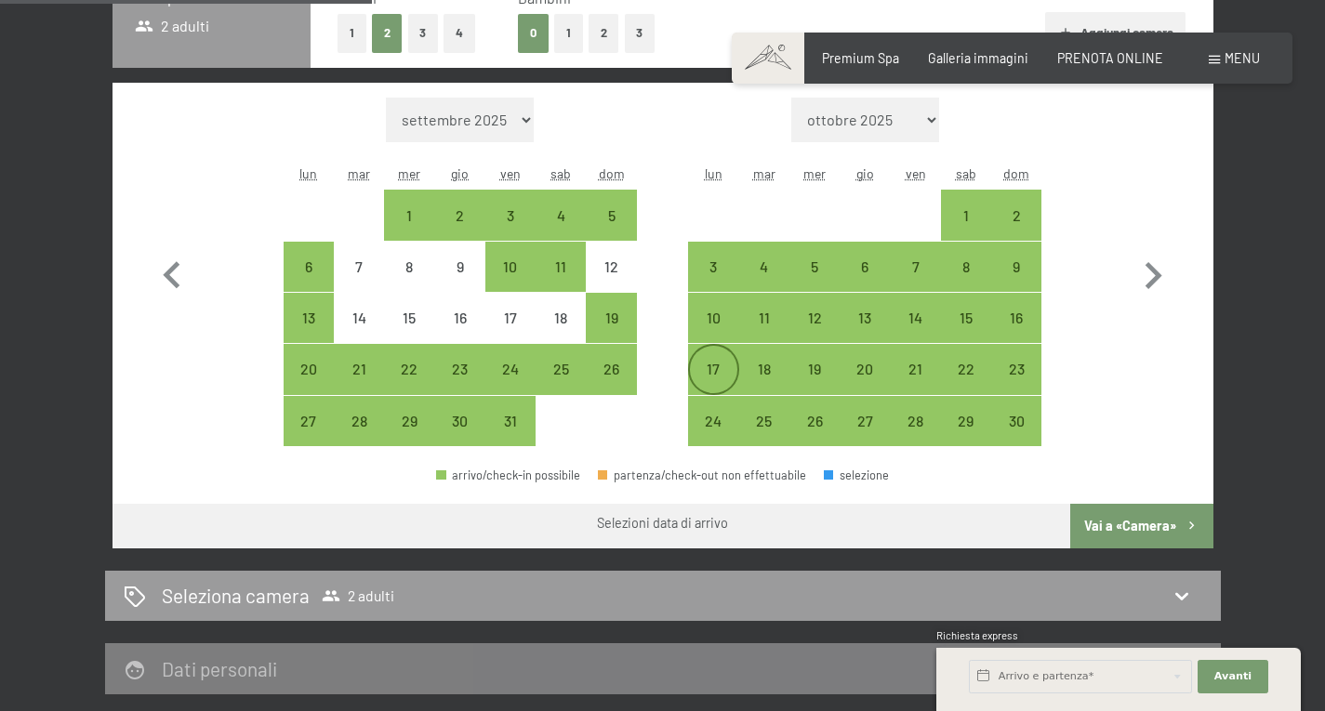
click at [725, 374] on div "17" at bounding box center [713, 385] width 46 height 46
select select "[DATE]"
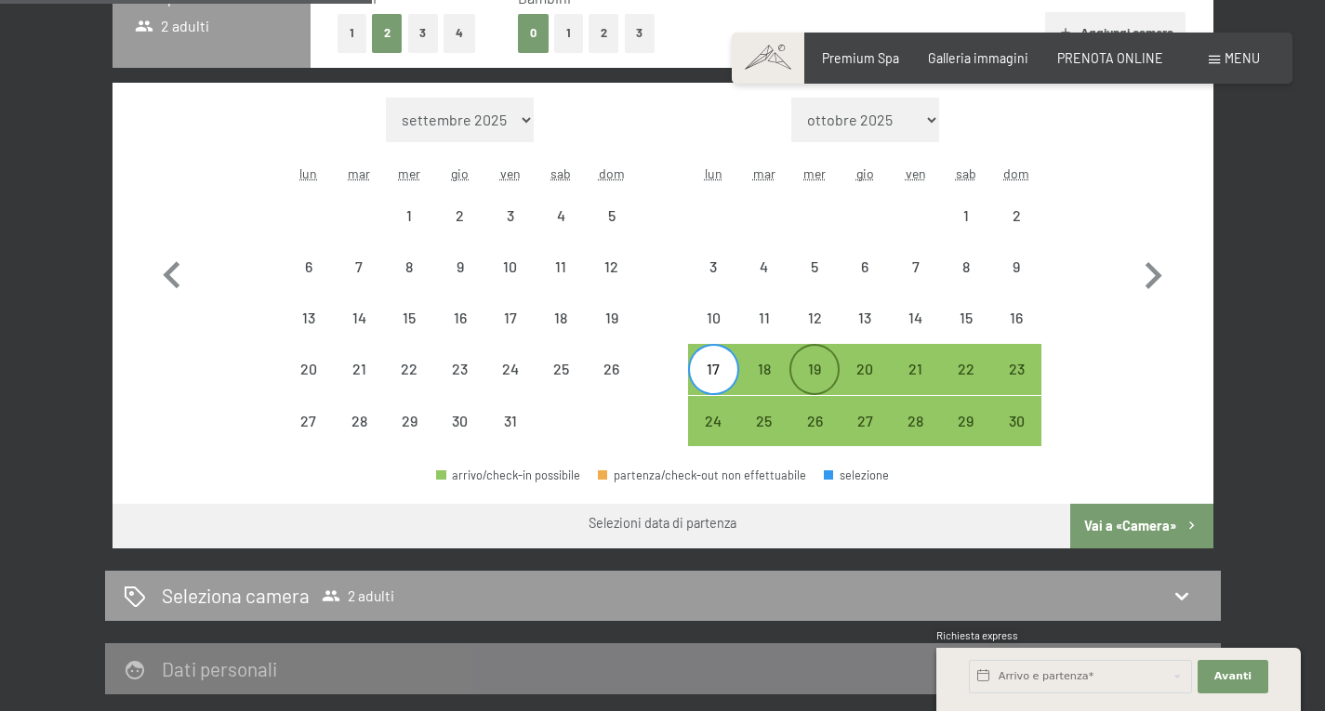
click at [825, 371] on div "19" at bounding box center [814, 385] width 46 height 46
select select "[DATE]"
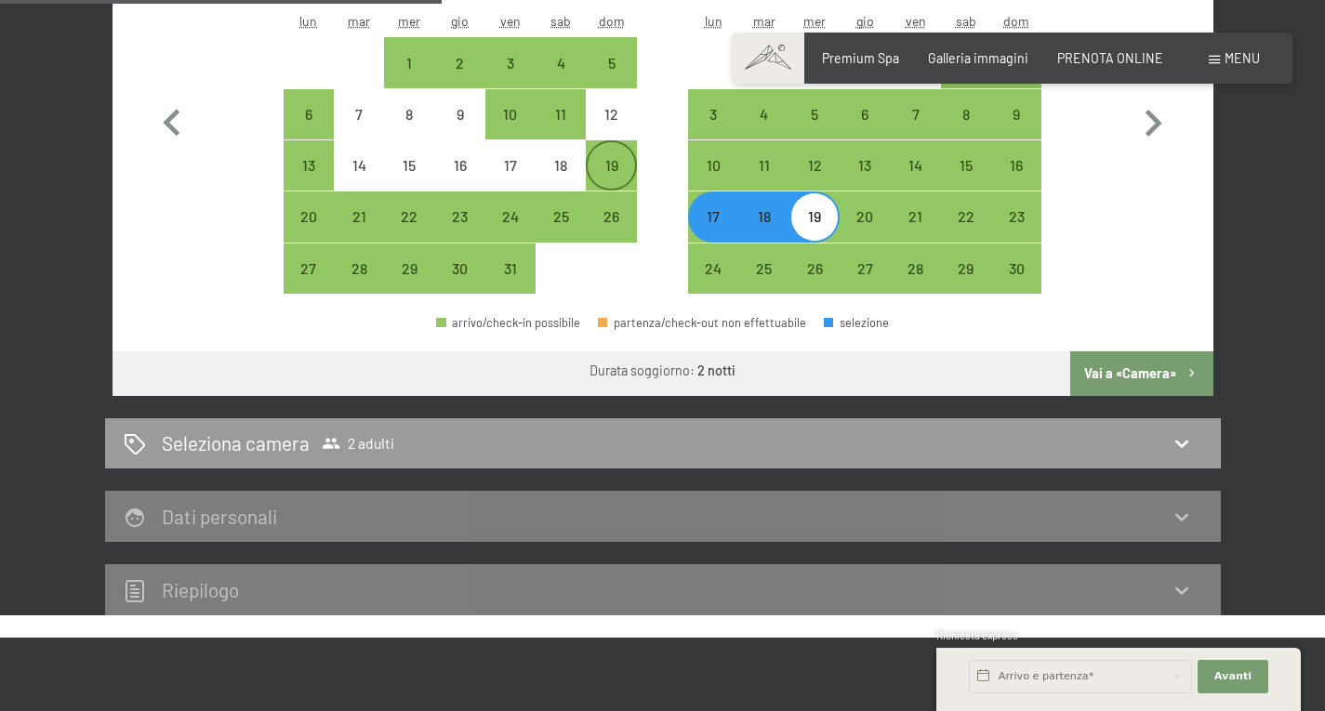
scroll to position [683, 0]
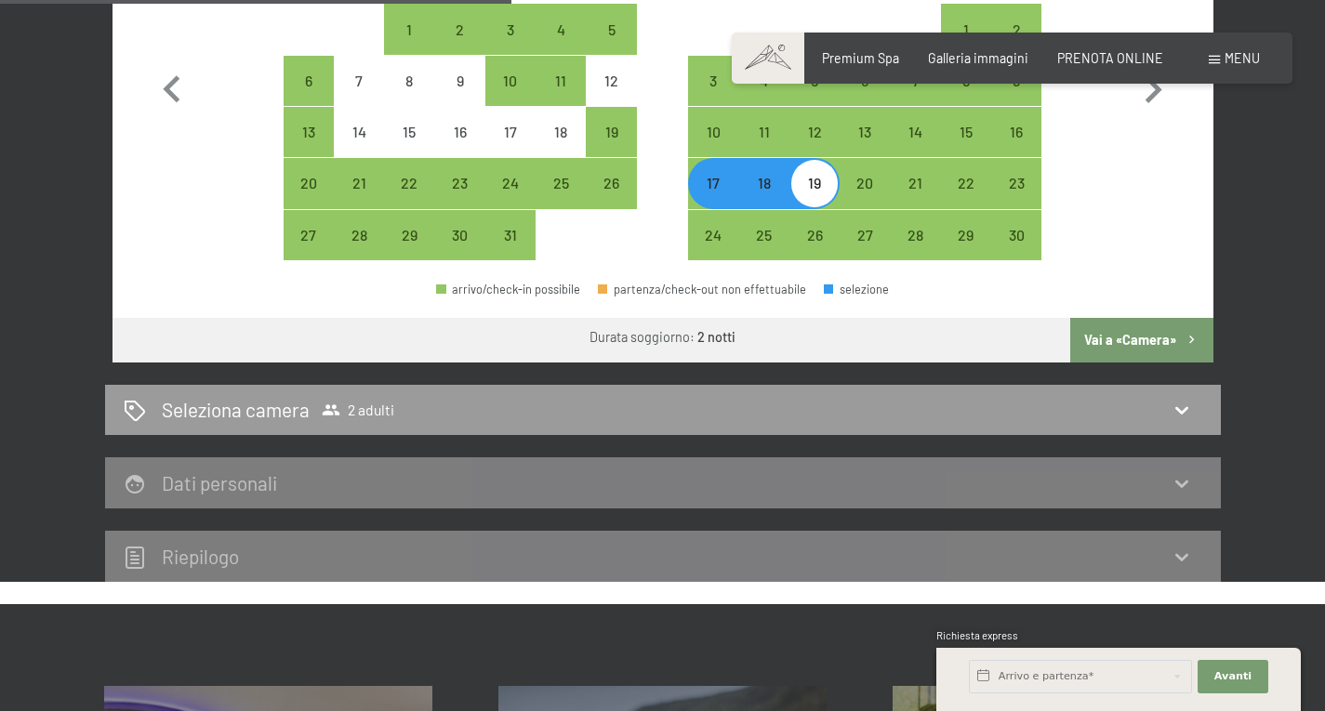
click at [1141, 339] on button "Vai a «Camera»" at bounding box center [1141, 340] width 142 height 45
select select "[DATE]"
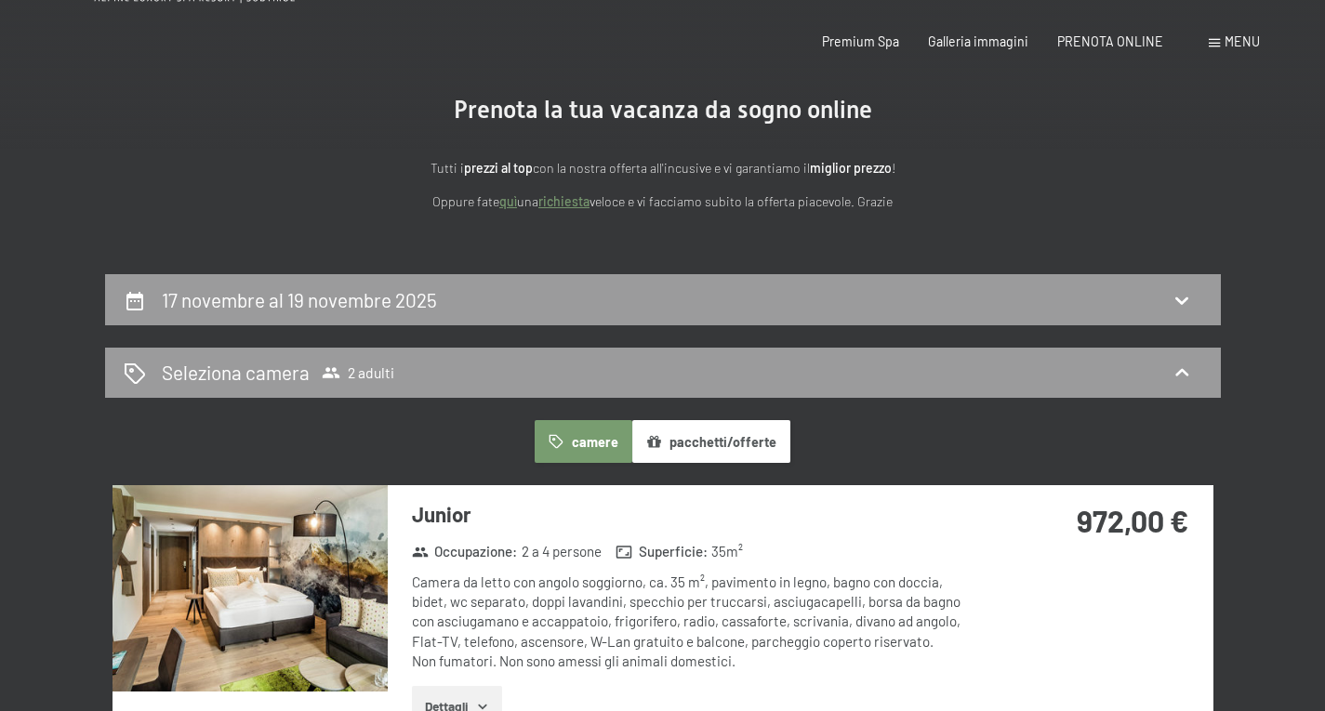
scroll to position [0, 0]
